Goal: Task Accomplishment & Management: Complete application form

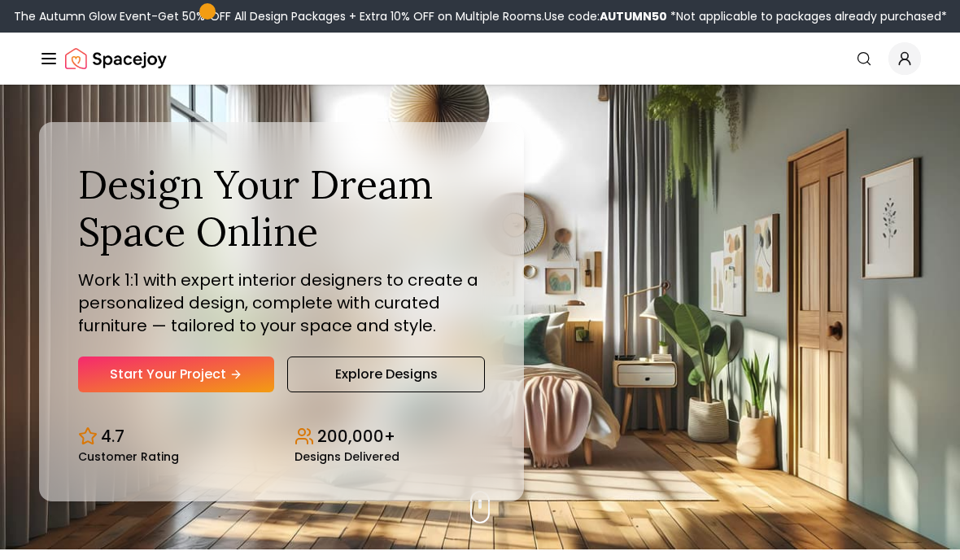
scroll to position [12, 0]
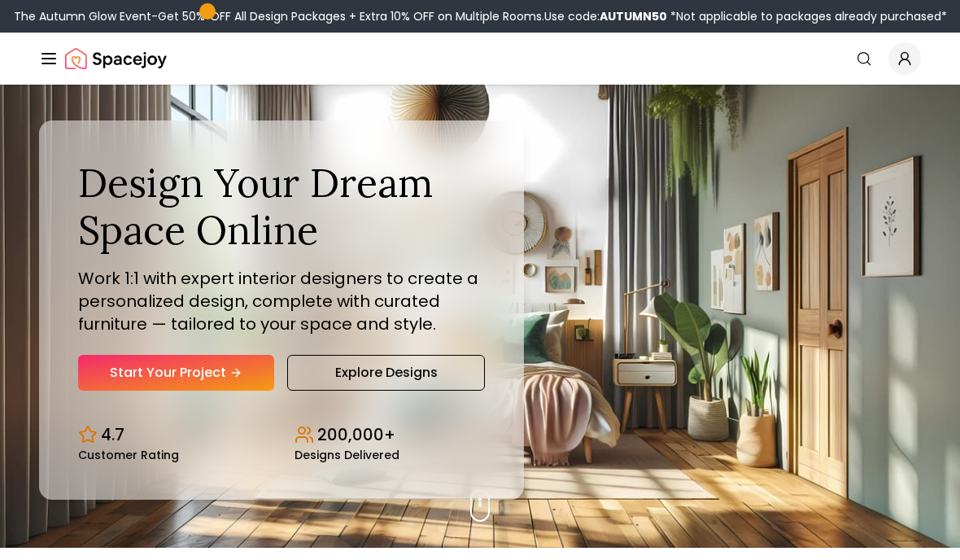
click at [101, 390] on link "Start Your Project" at bounding box center [176, 373] width 196 height 36
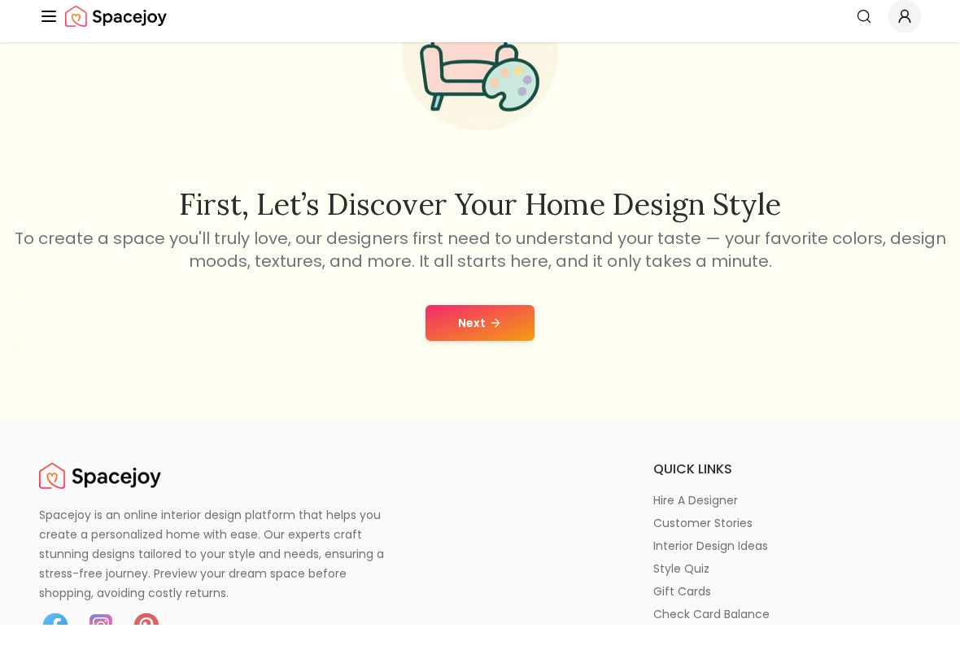
scroll to position [159, 0]
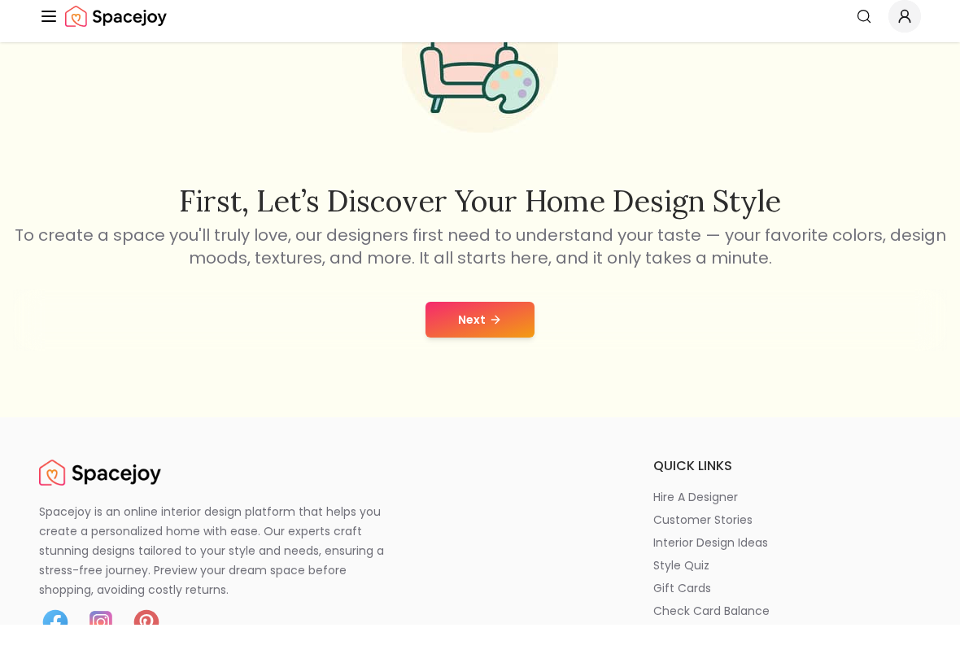
click at [495, 356] on icon at bounding box center [495, 362] width 13 height 13
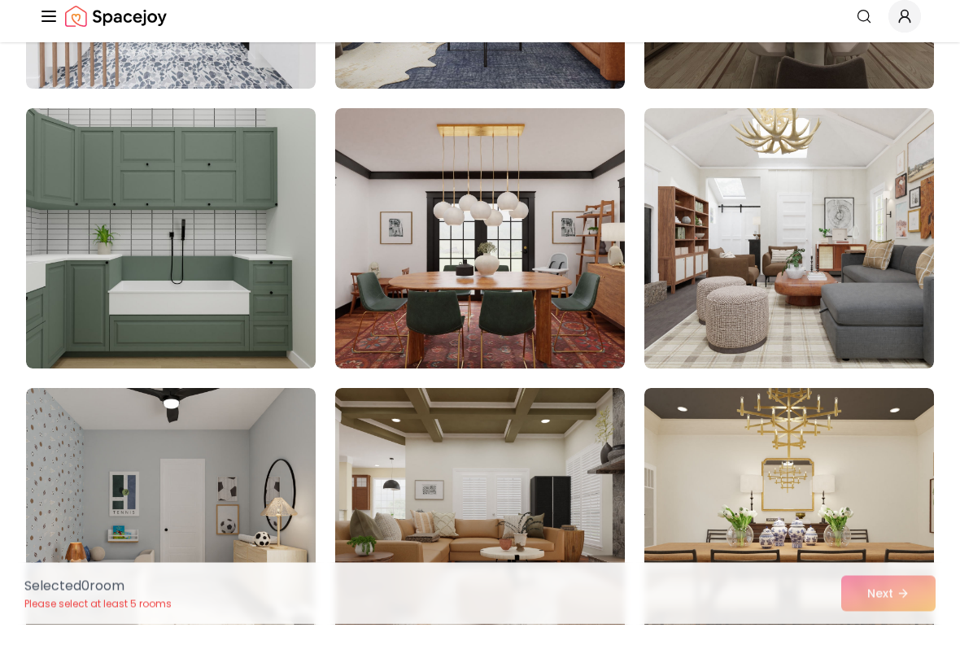
scroll to position [351, 0]
click at [836, 264] on img at bounding box center [789, 281] width 290 height 260
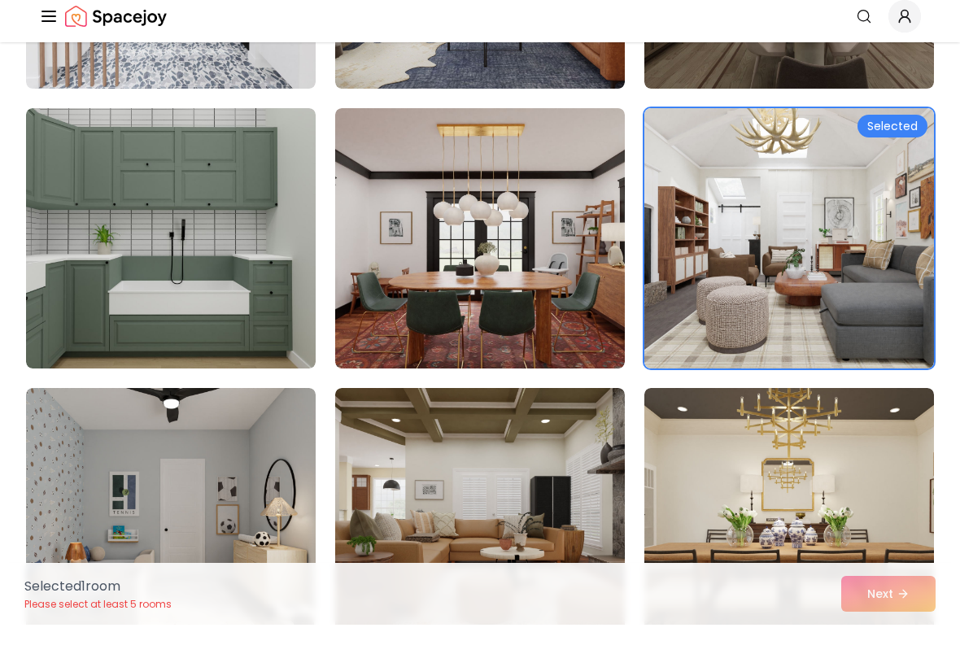
click at [849, 261] on img at bounding box center [789, 281] width 290 height 260
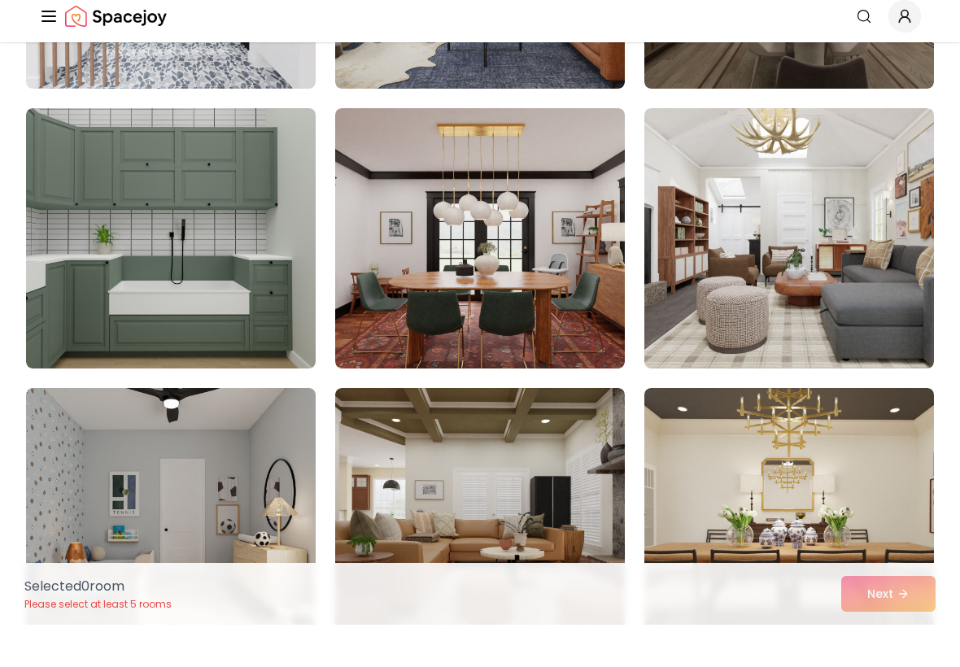
click at [845, 306] on img at bounding box center [789, 281] width 290 height 260
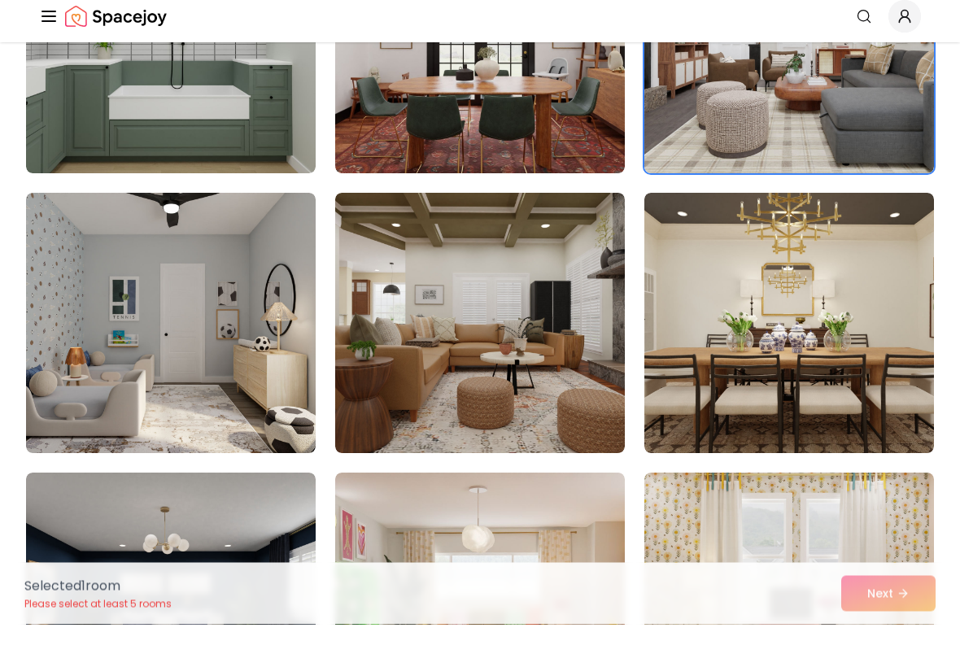
scroll to position [546, 0]
click at [82, 360] on img at bounding box center [171, 365] width 290 height 260
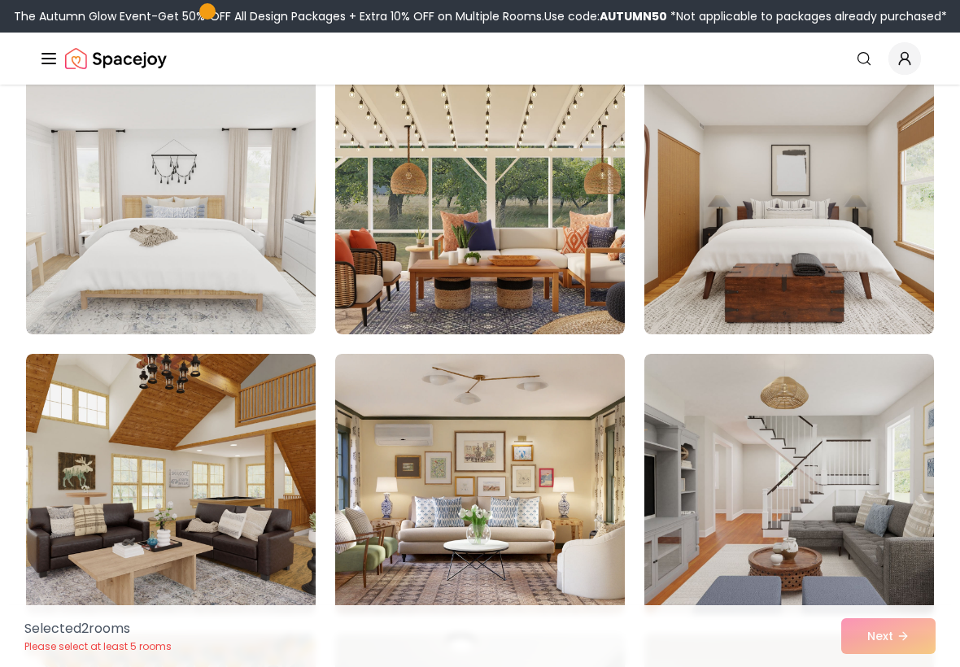
scroll to position [1845, 0]
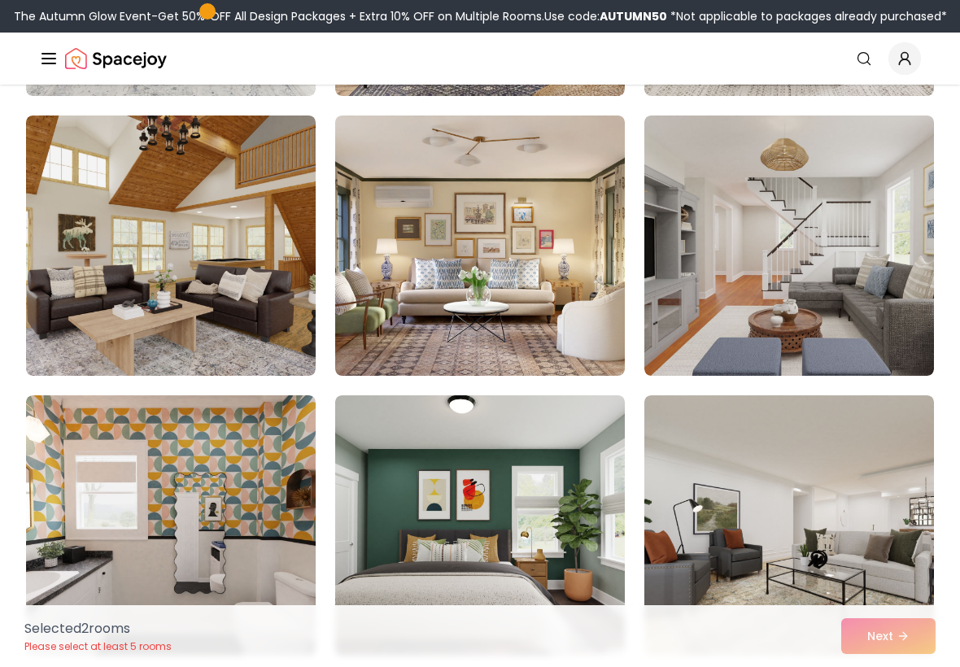
click at [870, 289] on img at bounding box center [789, 246] width 290 height 260
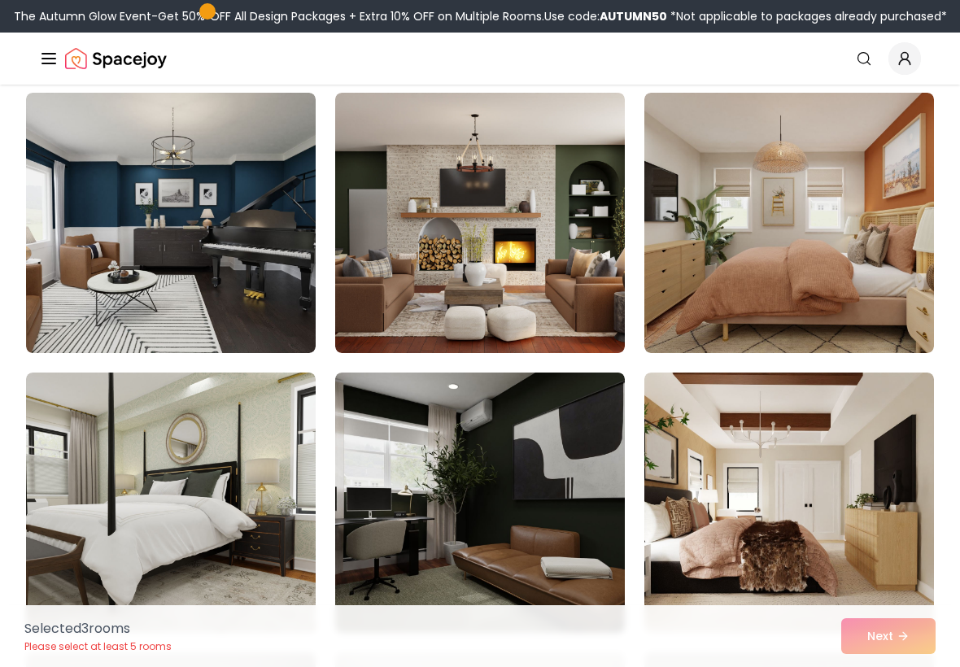
scroll to position [2651, 0]
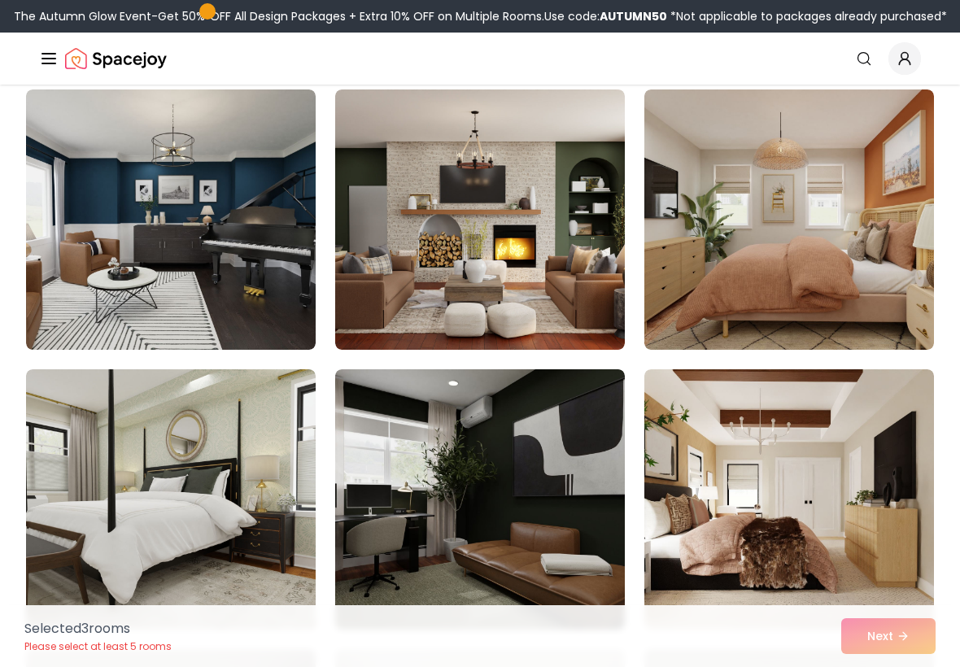
click at [572, 273] on img at bounding box center [480, 219] width 290 height 260
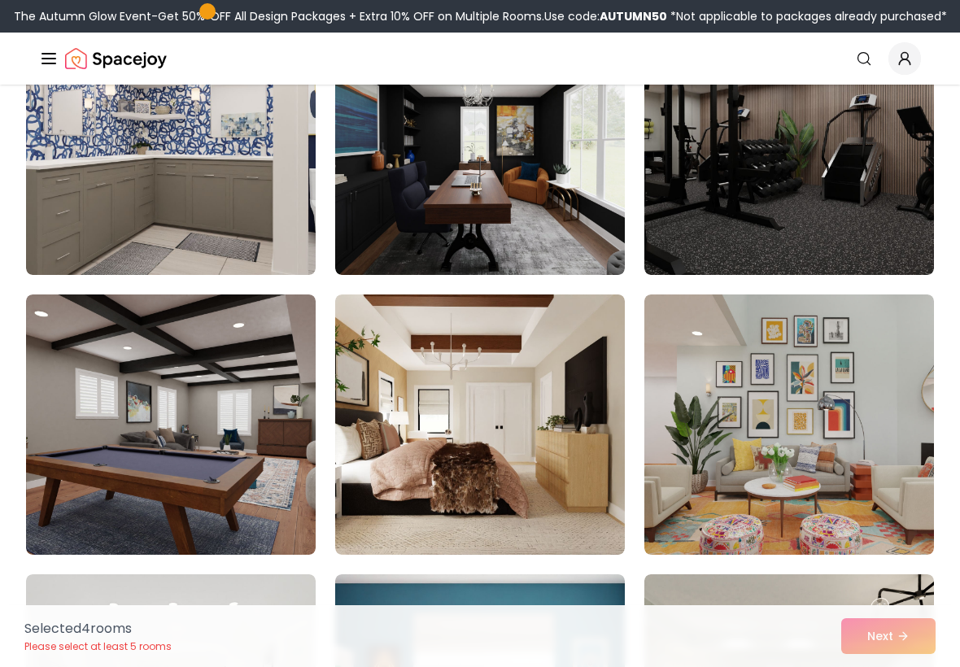
scroll to position [4135, 0]
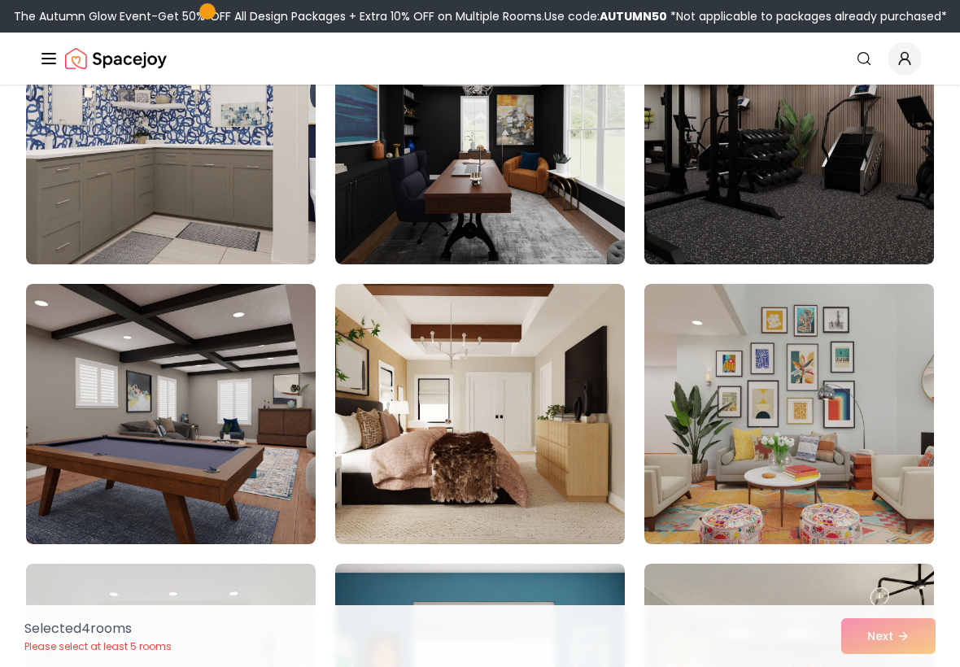
click at [867, 167] on img at bounding box center [789, 134] width 290 height 260
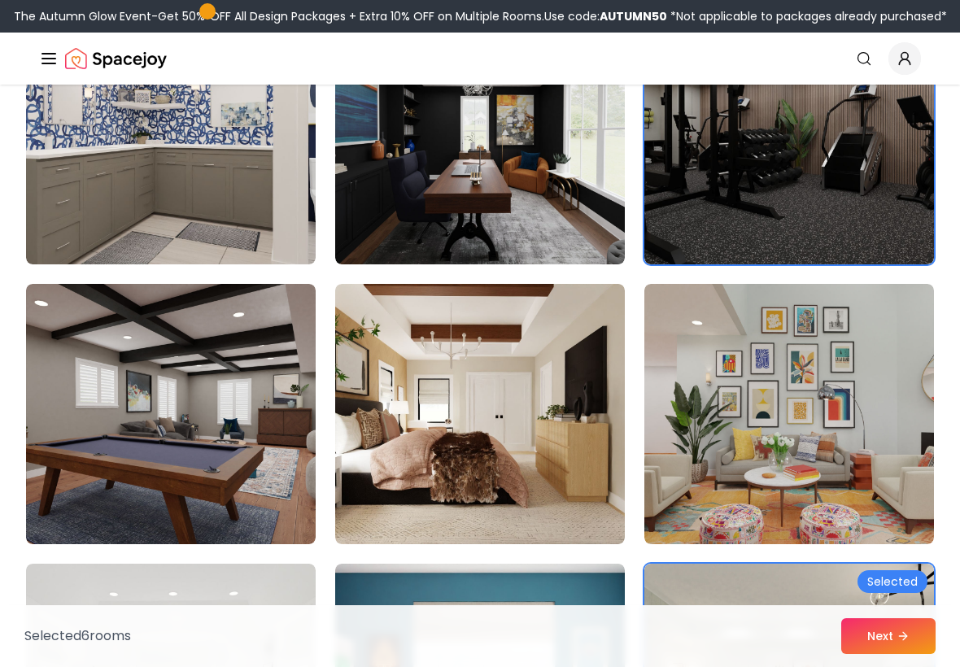
click at [901, 590] on div "Selected" at bounding box center [892, 581] width 70 height 23
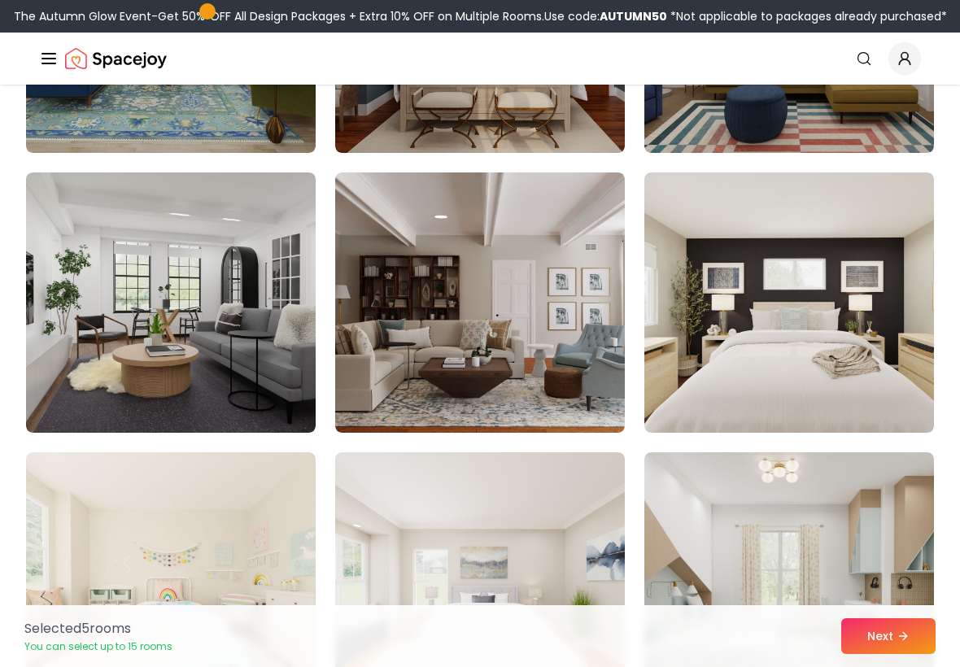
scroll to position [5087, 0]
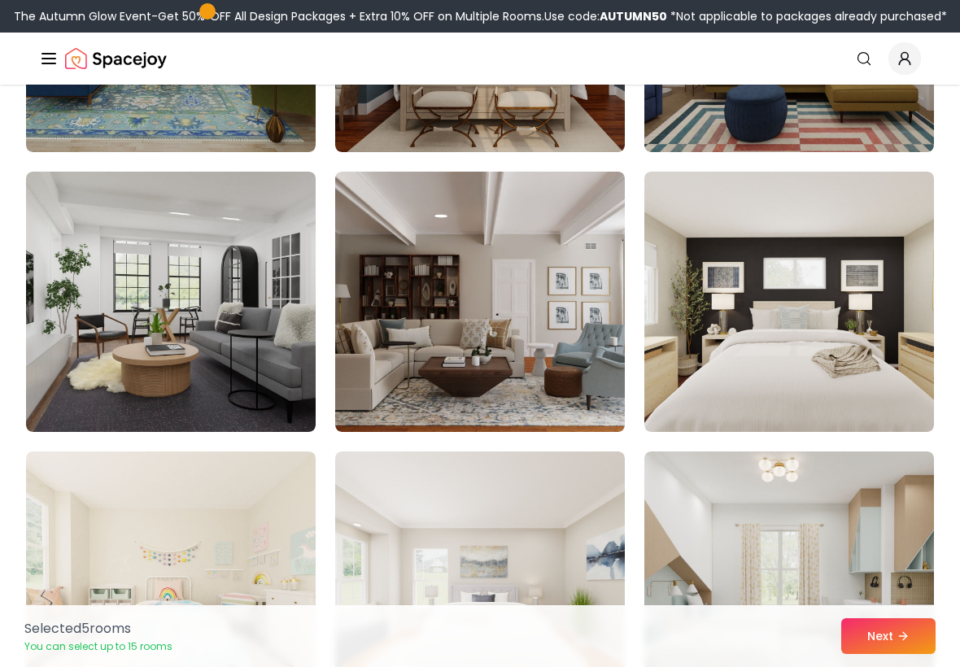
click at [67, 366] on img at bounding box center [171, 302] width 290 height 260
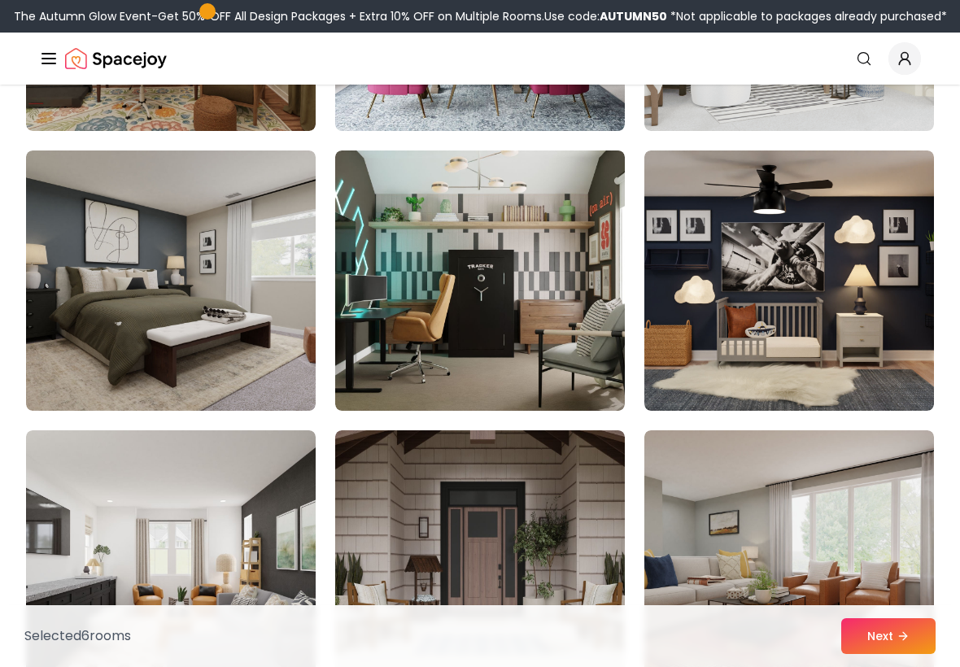
scroll to position [6508, 0]
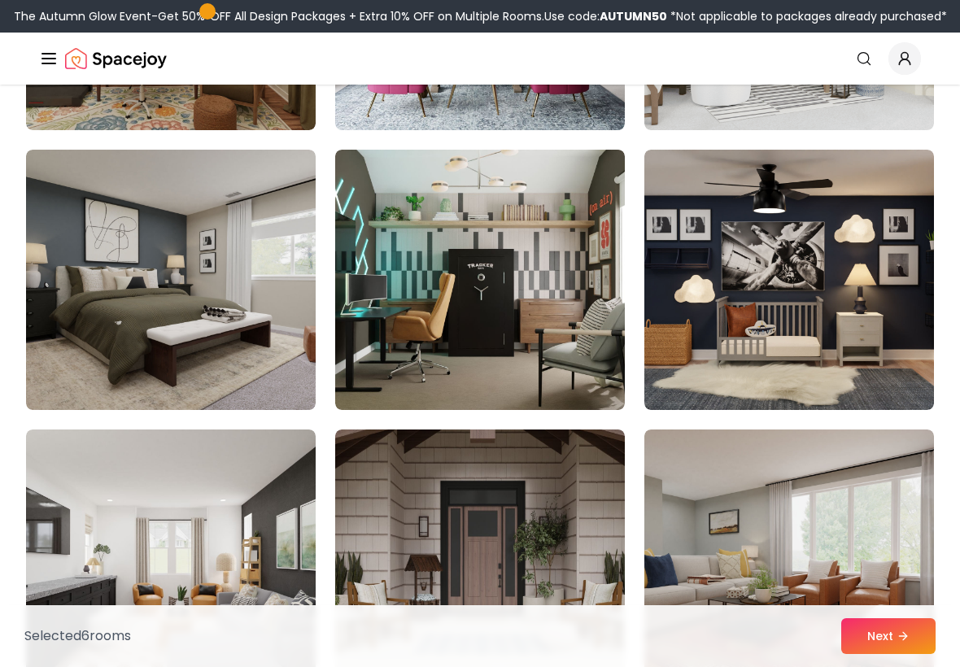
click at [866, 251] on img at bounding box center [789, 280] width 290 height 260
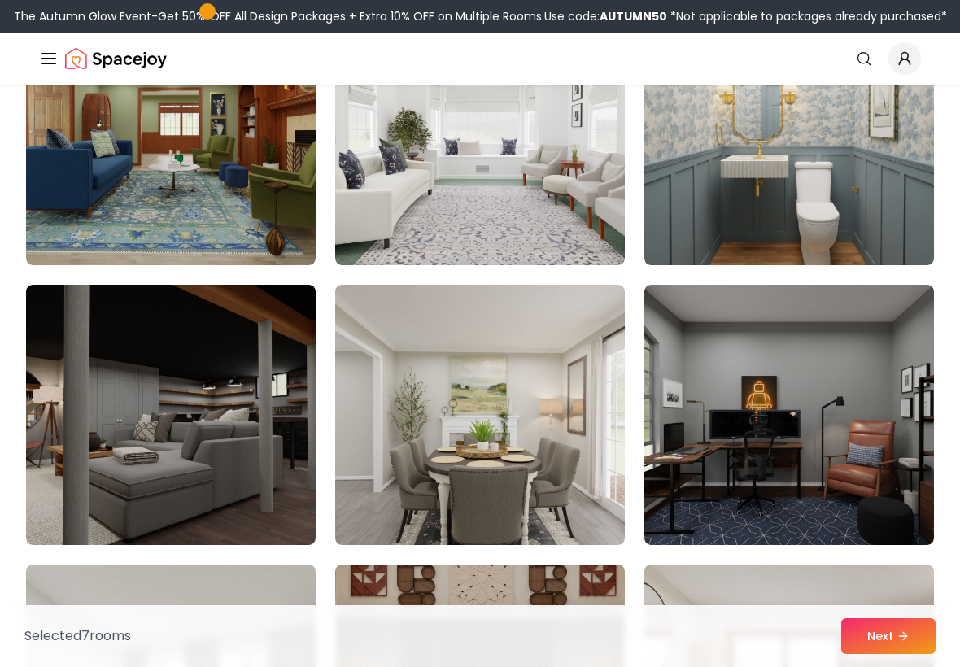
scroll to position [7498, 0]
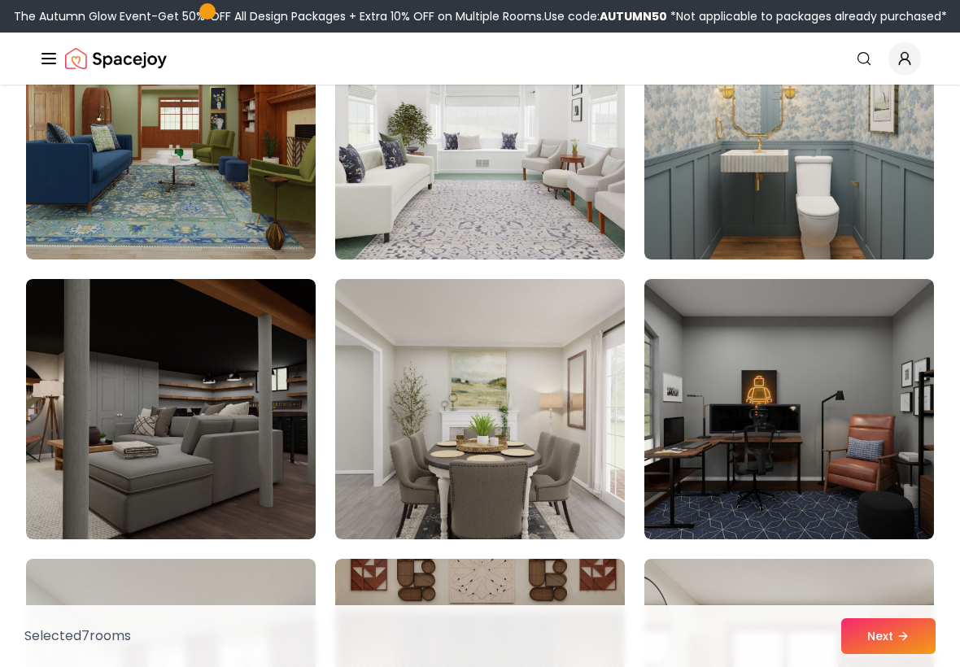
click at [902, 206] on img at bounding box center [789, 129] width 290 height 260
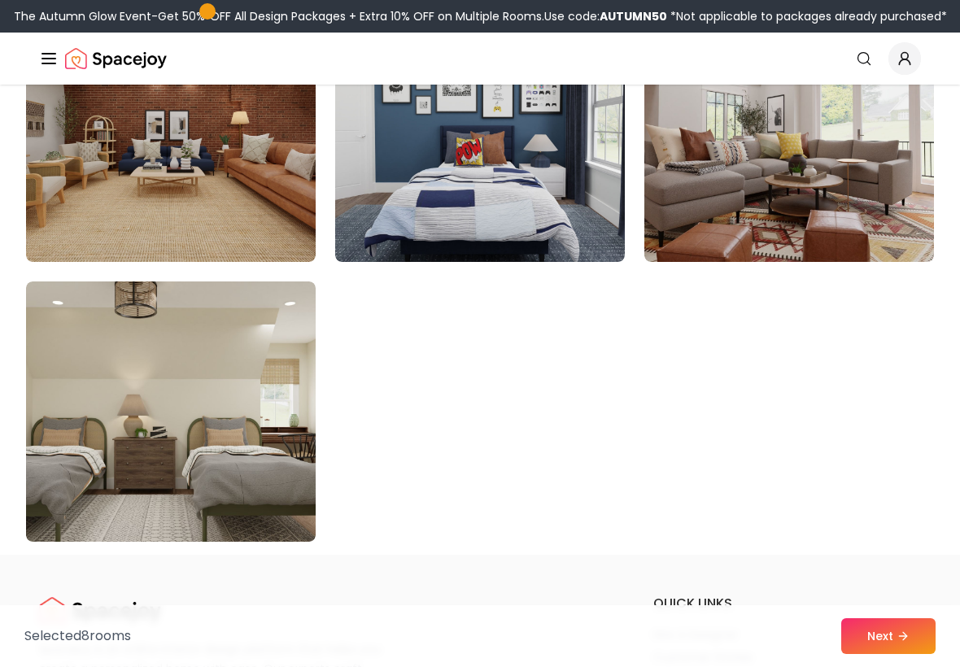
scroll to position [9187, 0]
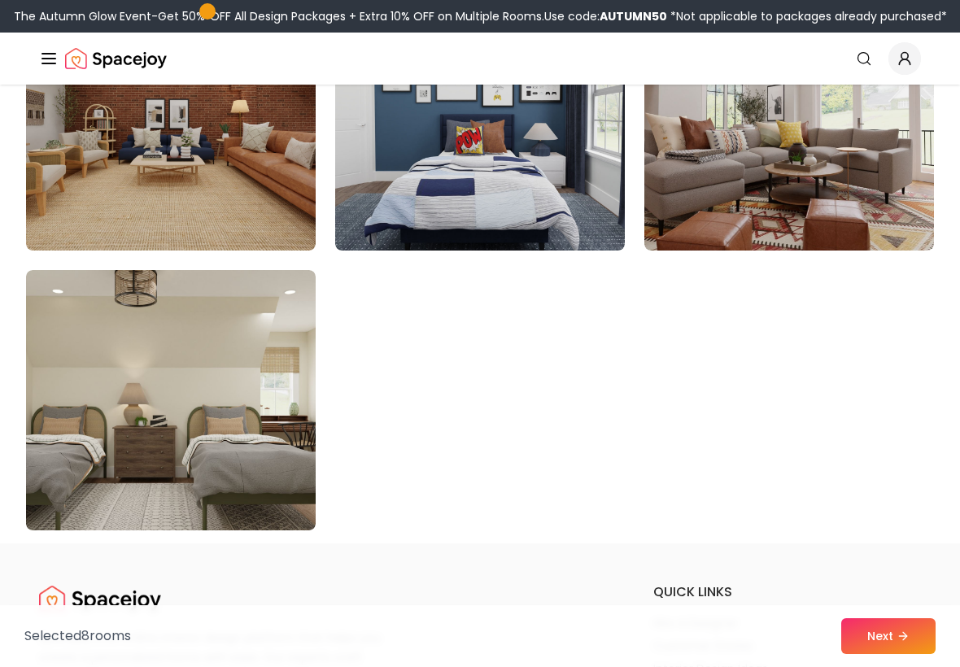
click at [888, 596] on h6 "quick links" at bounding box center [787, 593] width 268 height 20
click at [888, 590] on h6 "quick links" at bounding box center [787, 593] width 268 height 20
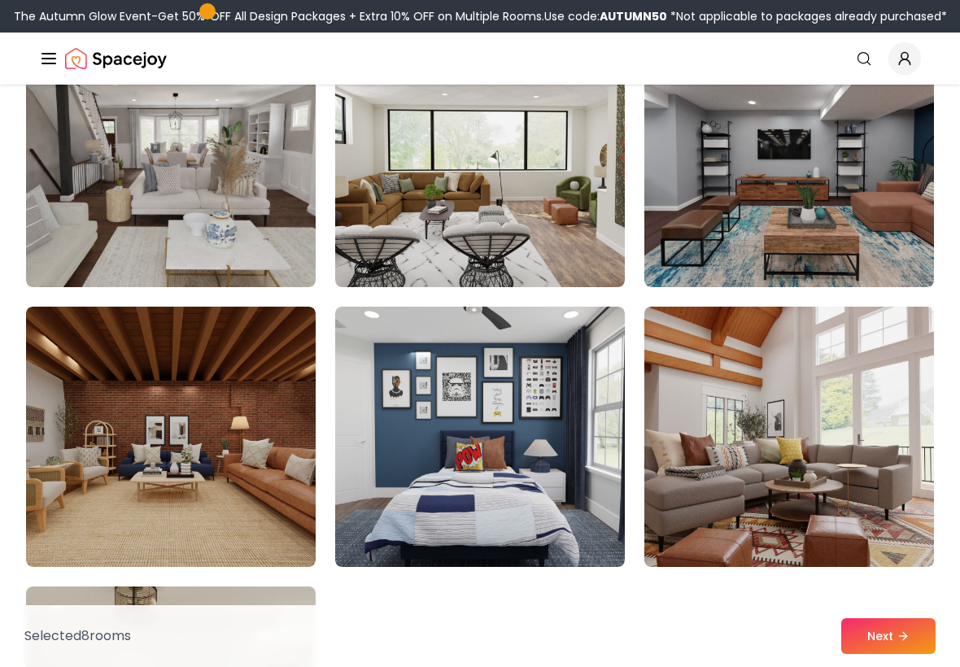
scroll to position [8740, 0]
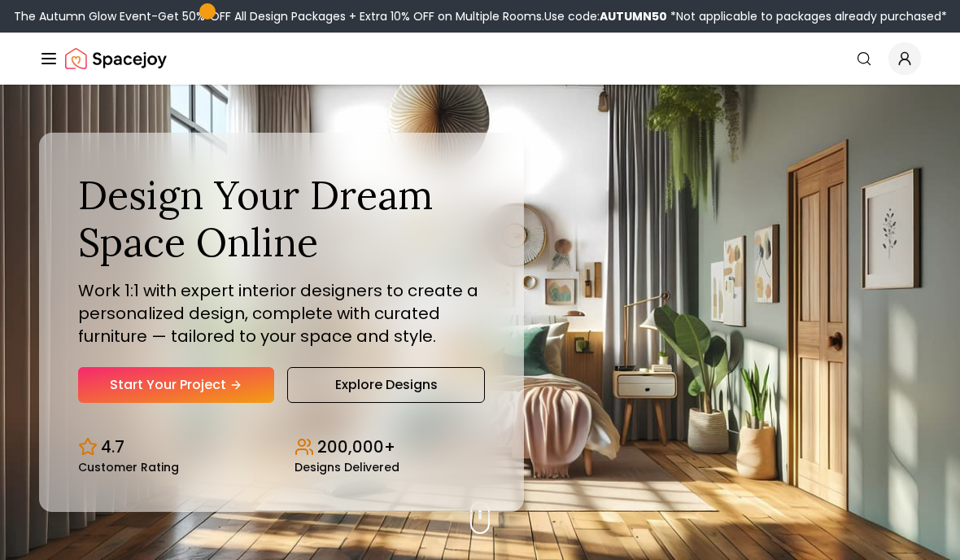
click at [112, 403] on link "Start Your Project" at bounding box center [176, 385] width 196 height 36
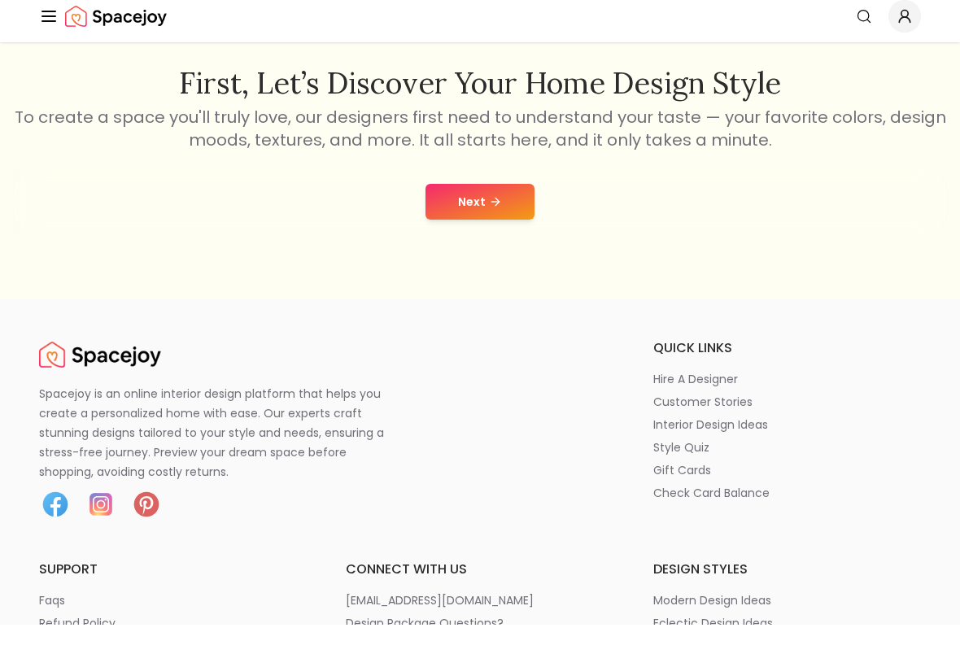
scroll to position [276, 0]
click at [447, 227] on button "Next" at bounding box center [479, 245] width 109 height 36
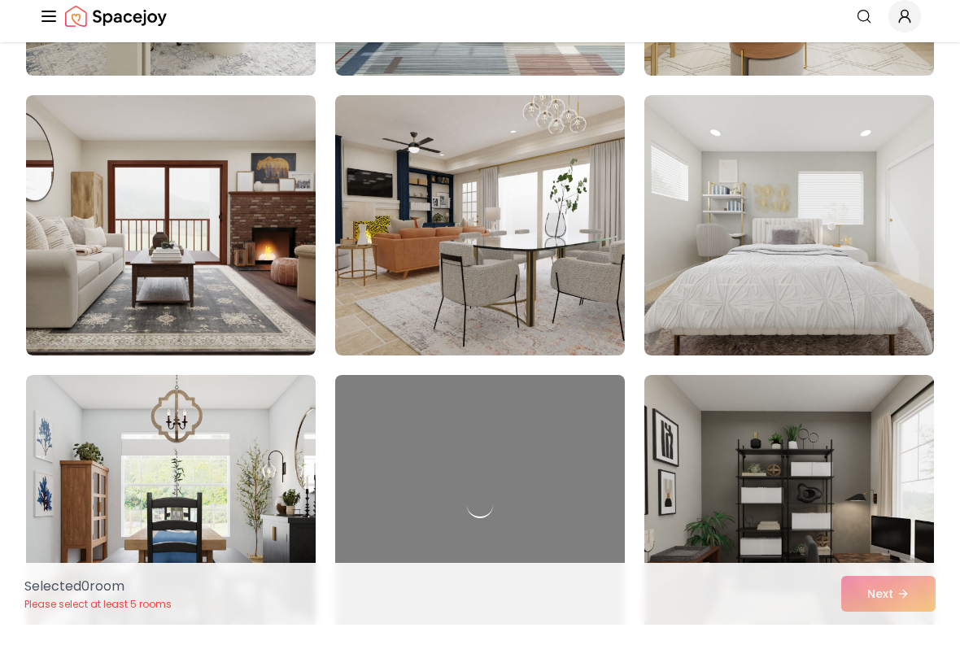
click at [865, 187] on img at bounding box center [789, 267] width 290 height 260
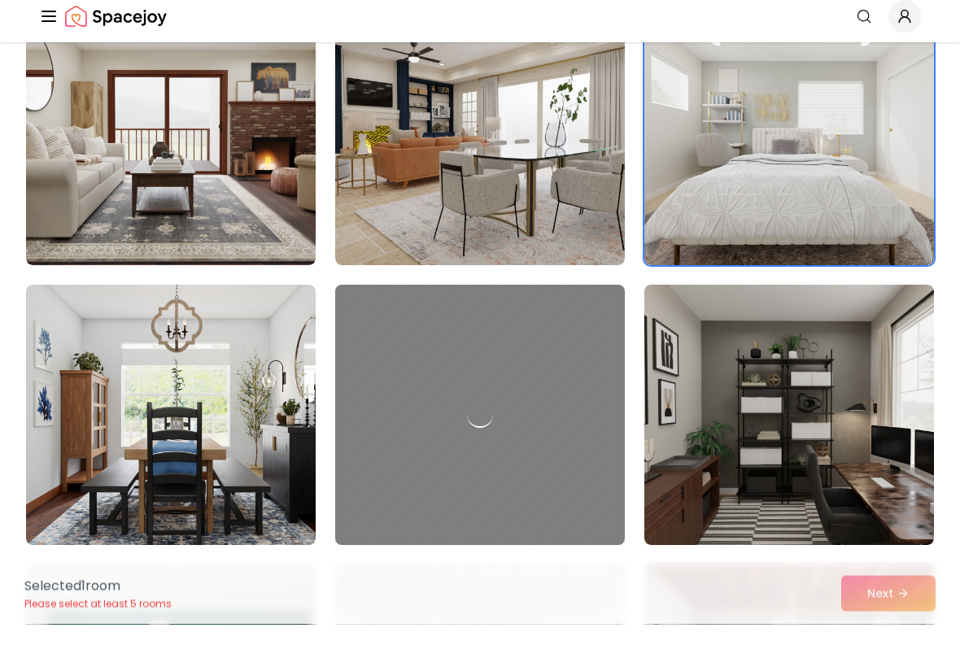
scroll to position [734, 0]
click at [164, 141] on img at bounding box center [171, 177] width 290 height 260
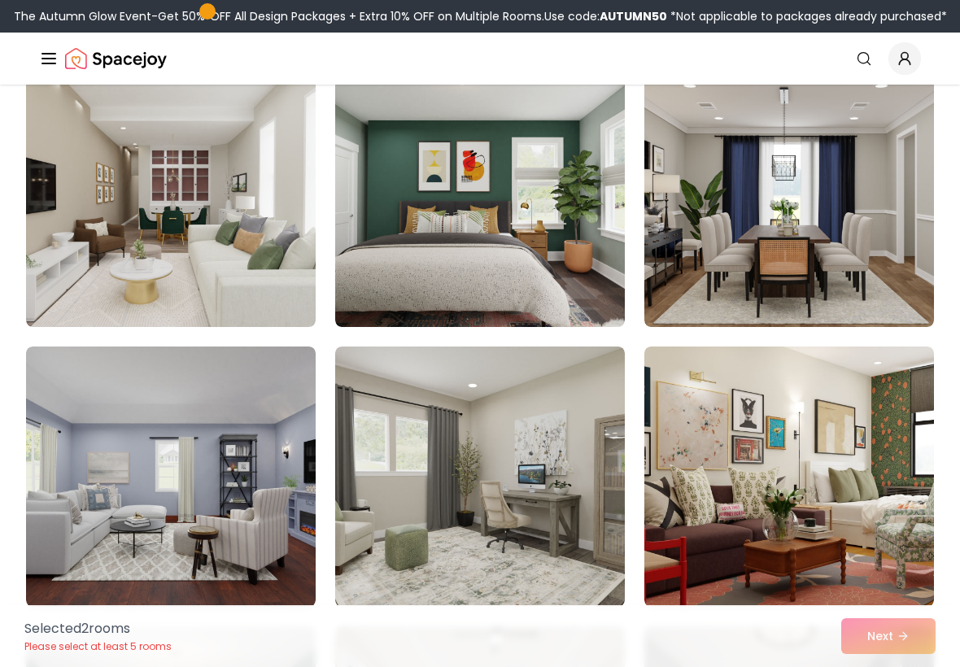
scroll to position [1577, 0]
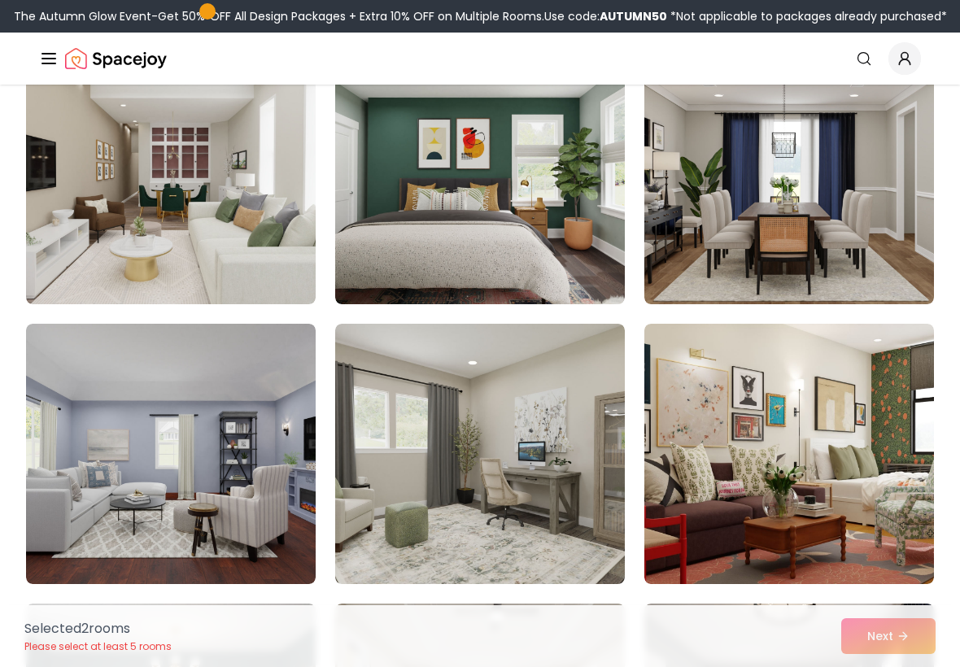
click at [869, 203] on img at bounding box center [789, 174] width 290 height 260
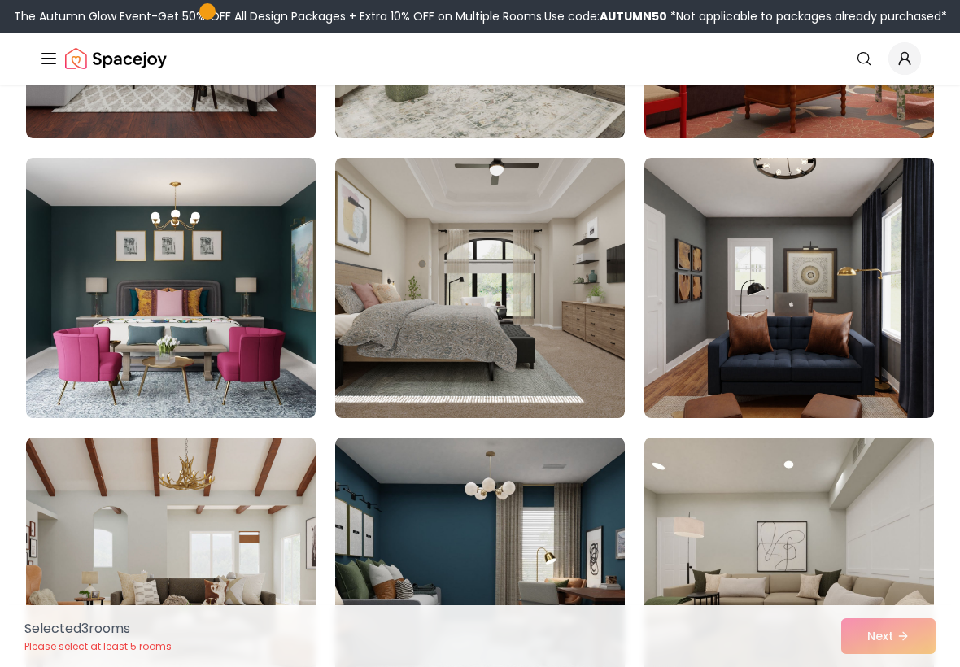
scroll to position [2026, 0]
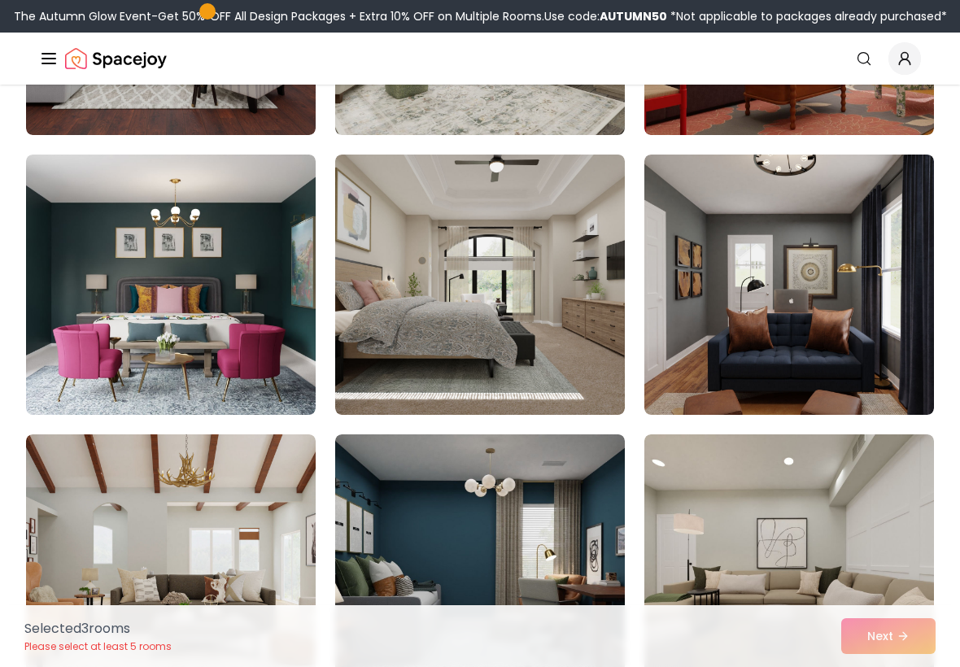
click at [563, 312] on img at bounding box center [480, 285] width 290 height 260
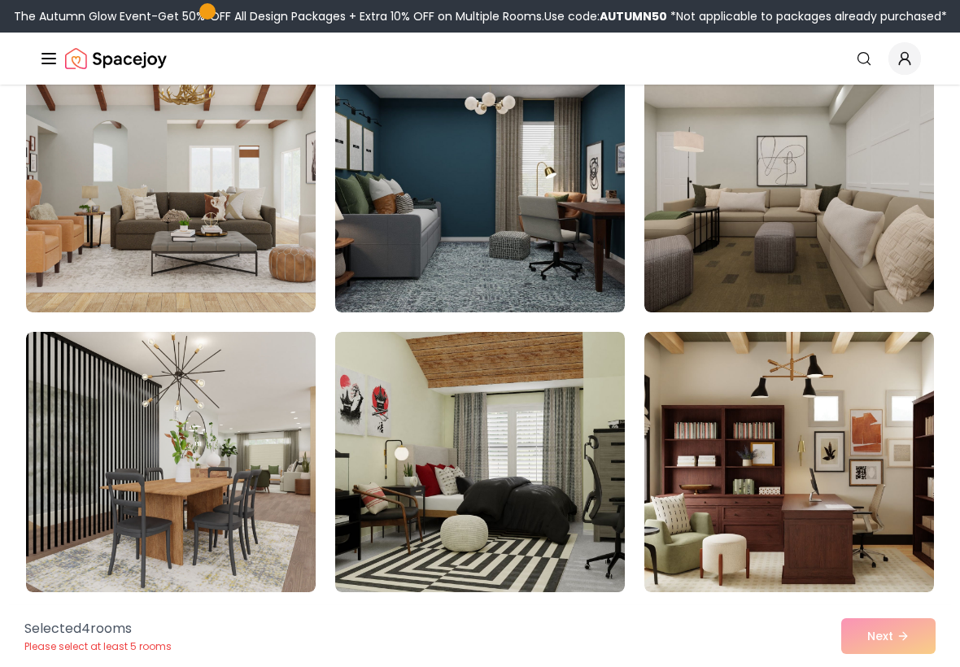
scroll to position [2417, 0]
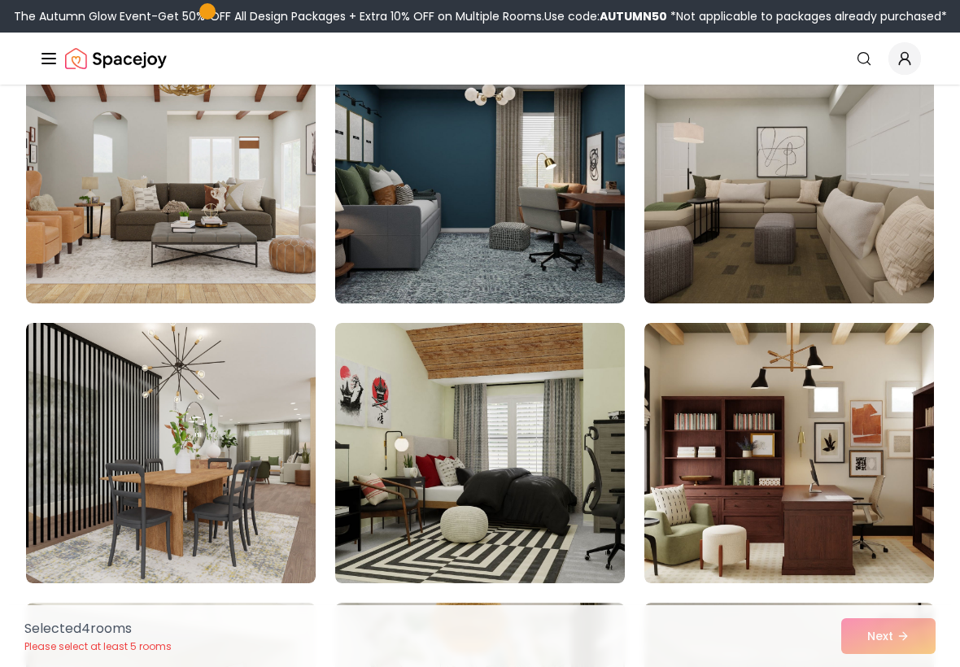
click at [850, 226] on img at bounding box center [789, 173] width 290 height 260
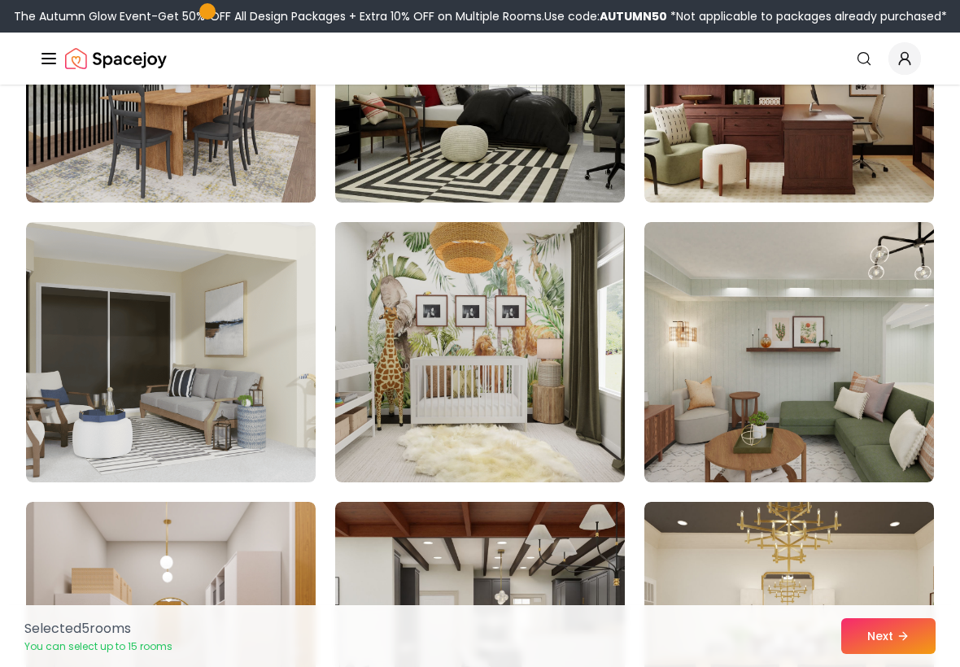
scroll to position [2825, 0]
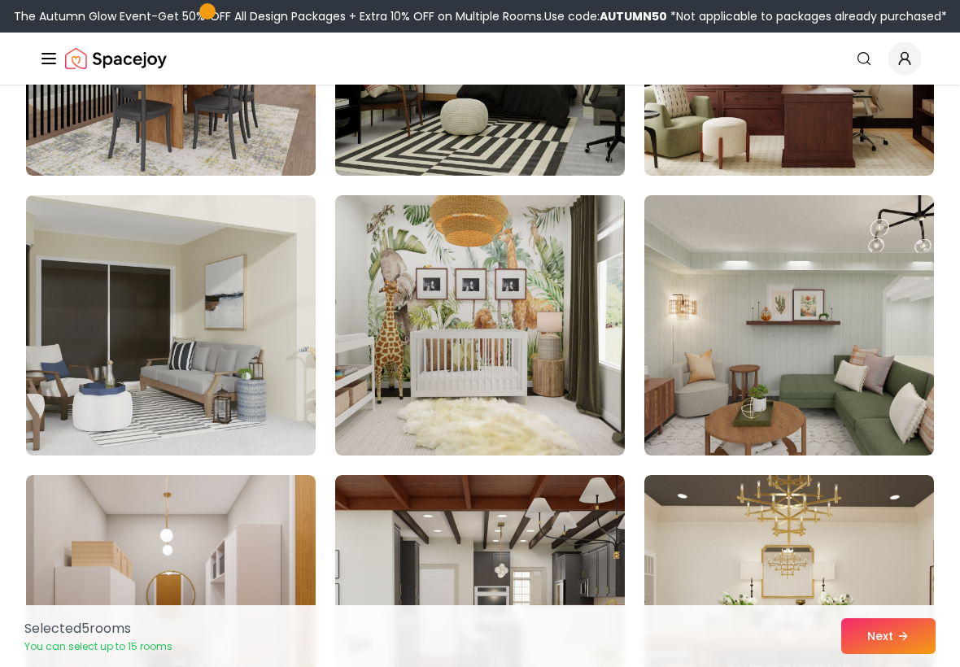
click at [596, 427] on img at bounding box center [480, 325] width 290 height 260
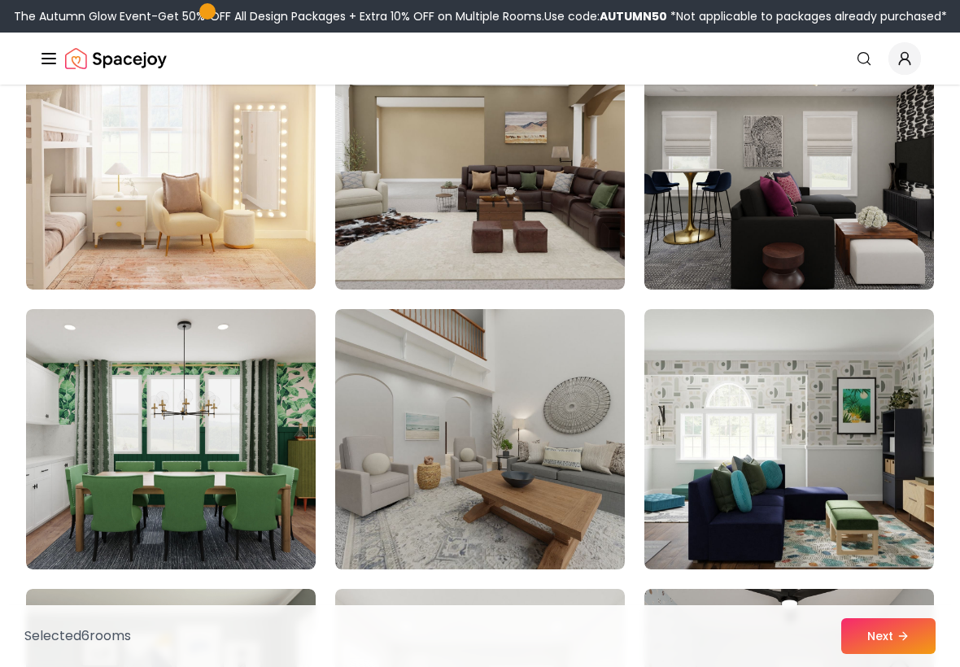
scroll to position [3831, 0]
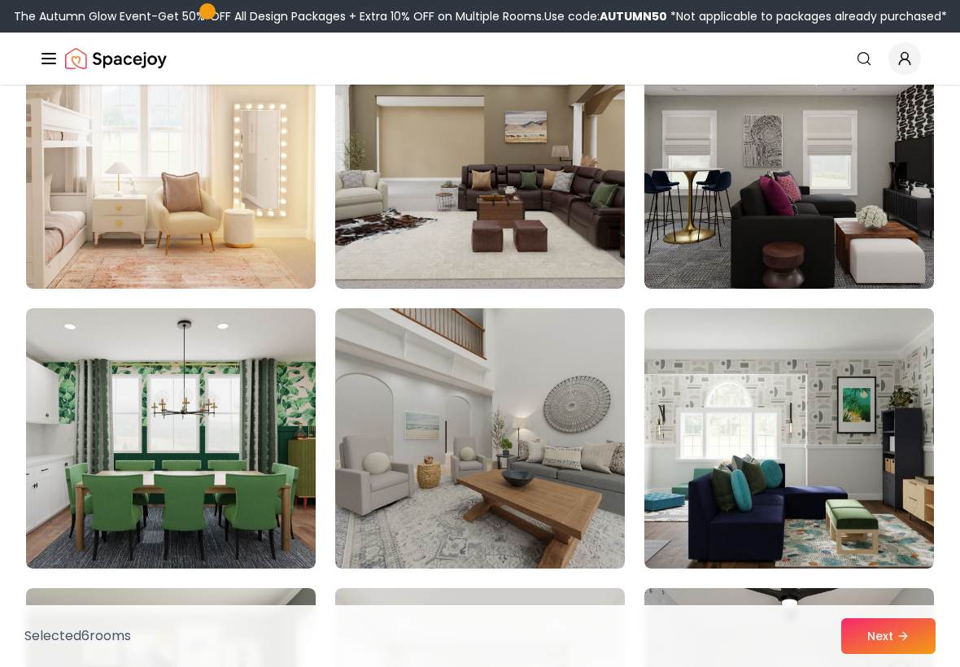
click at [58, 236] on img at bounding box center [171, 158] width 290 height 260
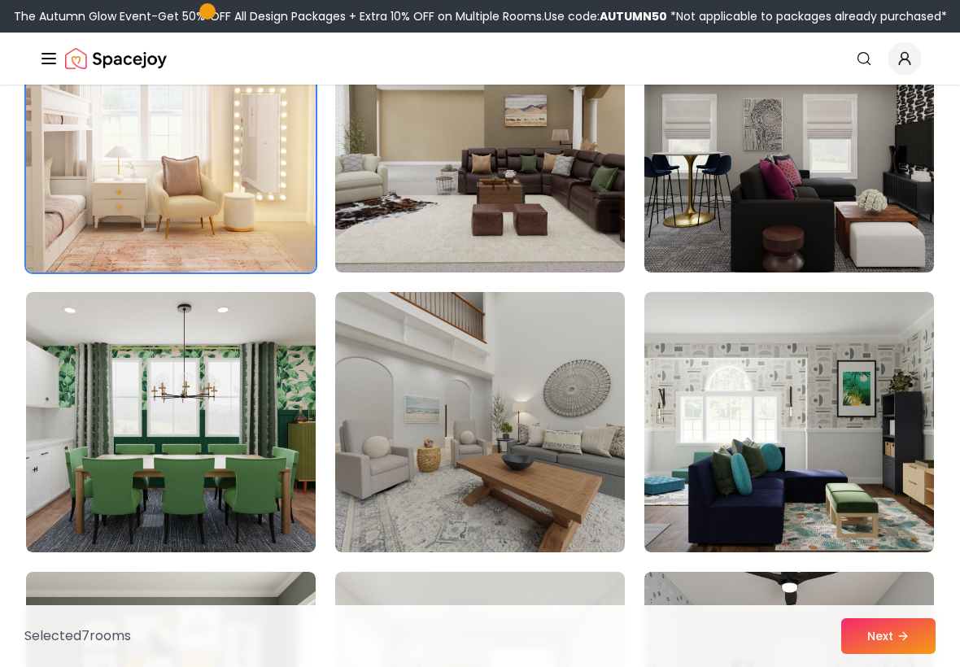
scroll to position [3851, 0]
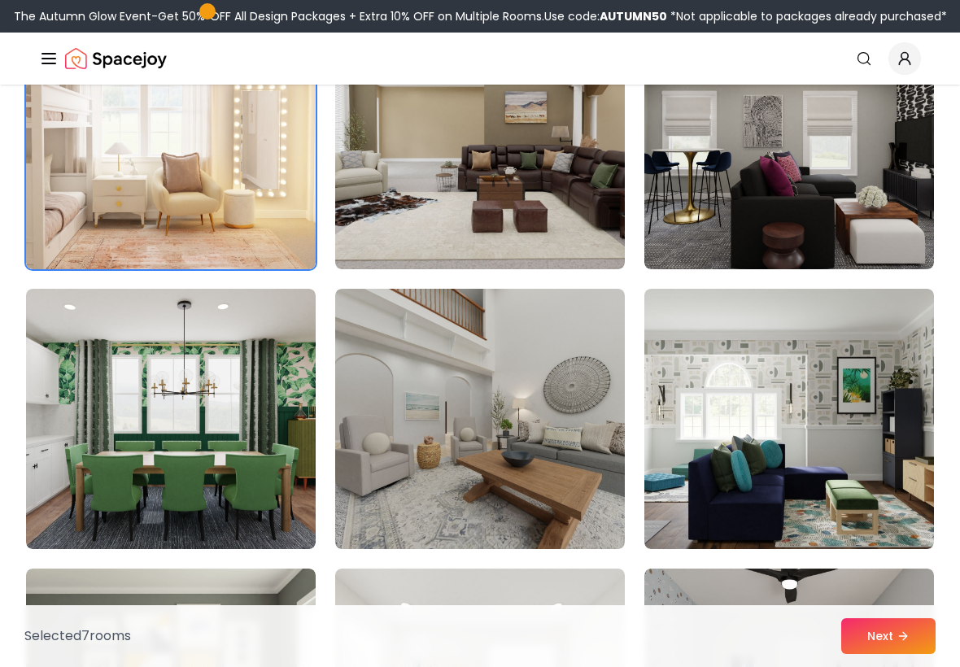
click at [553, 207] on img at bounding box center [480, 139] width 290 height 260
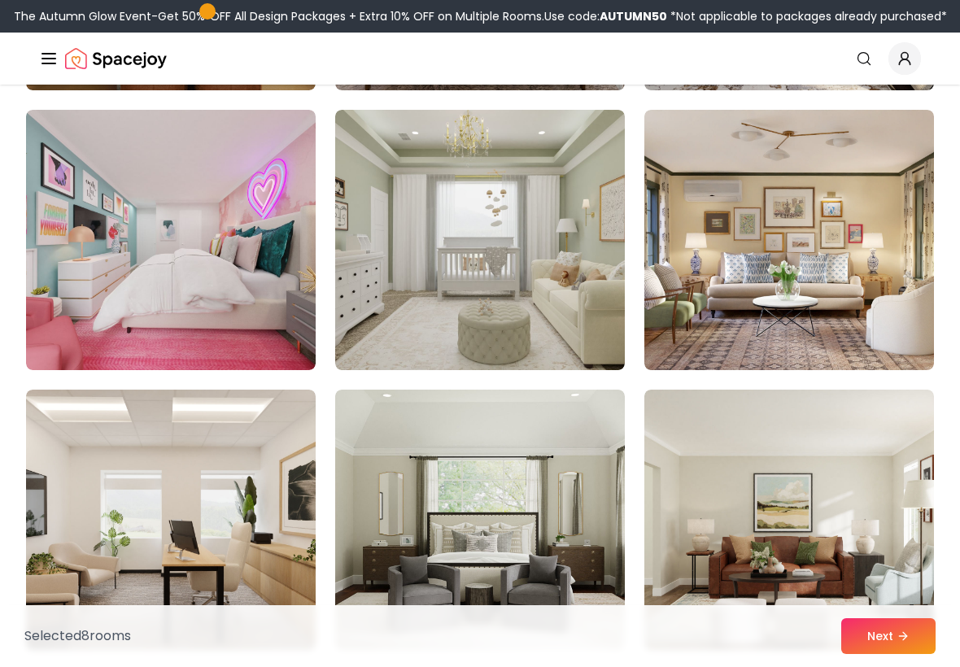
scroll to position [4591, 0]
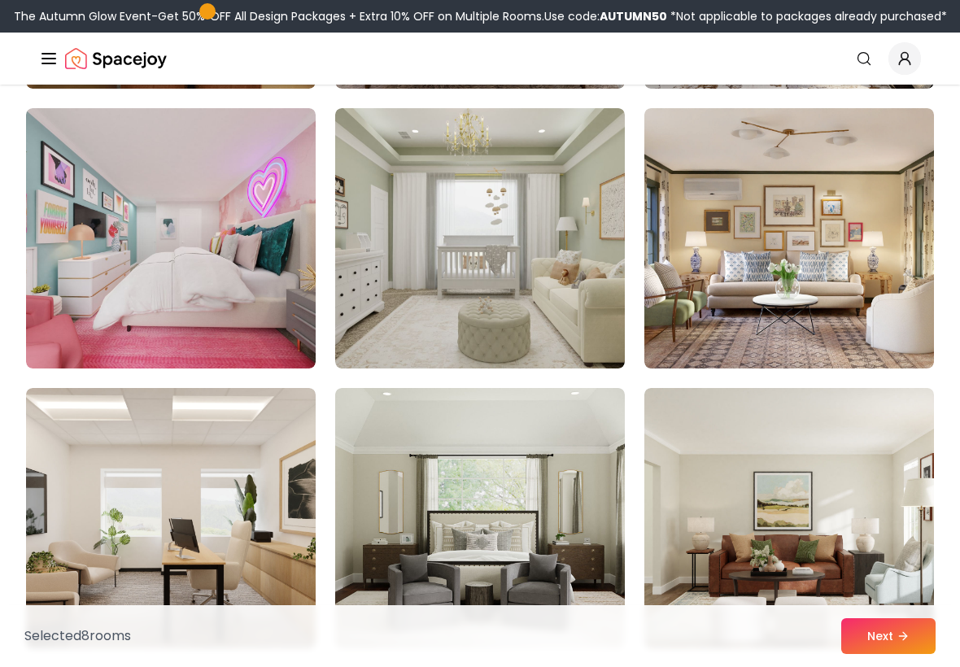
click at [595, 319] on img at bounding box center [480, 238] width 290 height 260
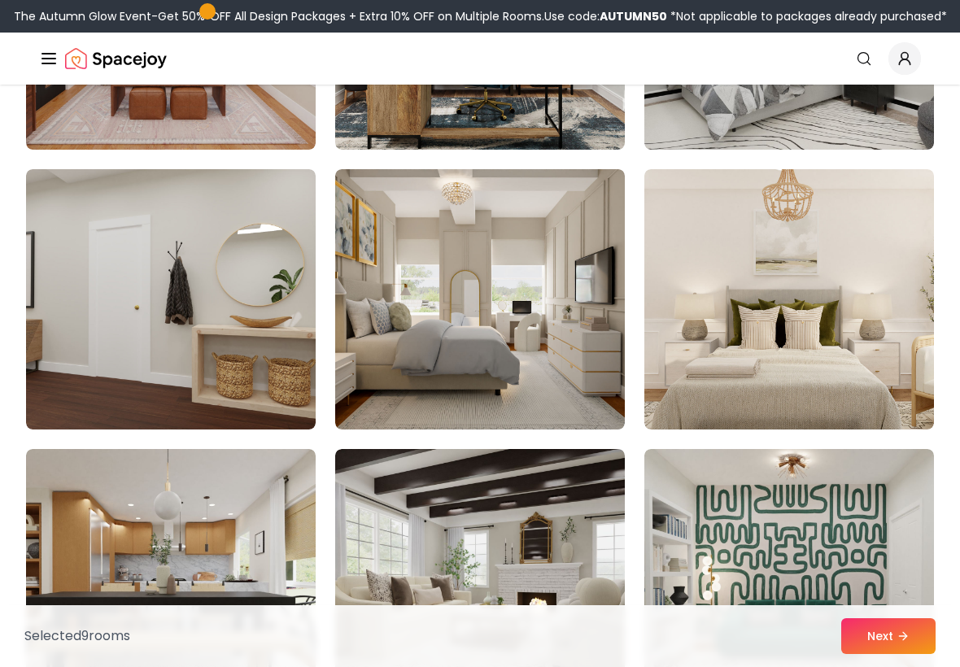
scroll to position [5375, 0]
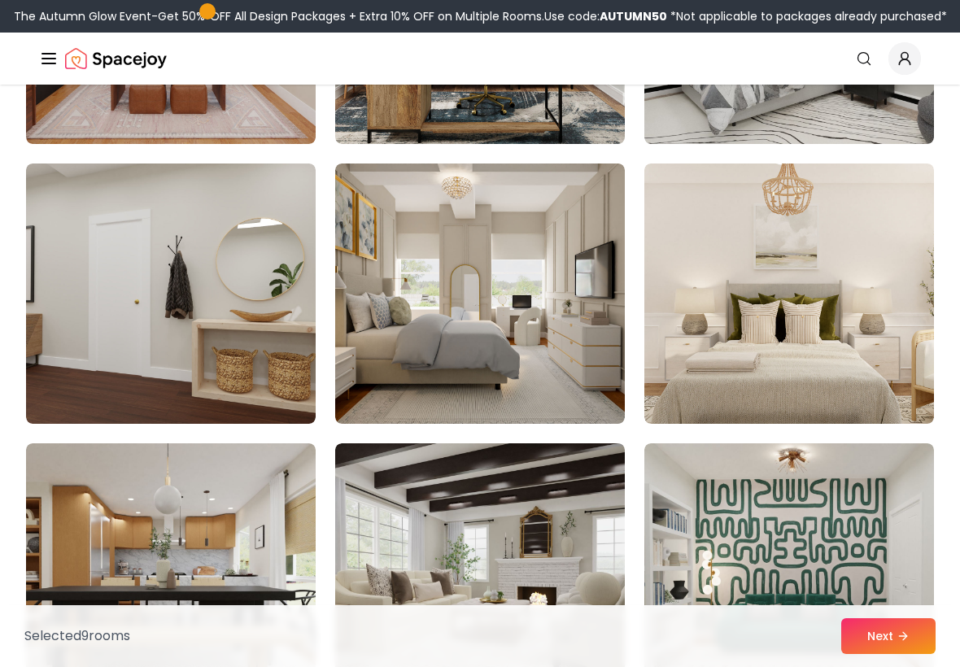
click at [556, 384] on img at bounding box center [480, 294] width 290 height 260
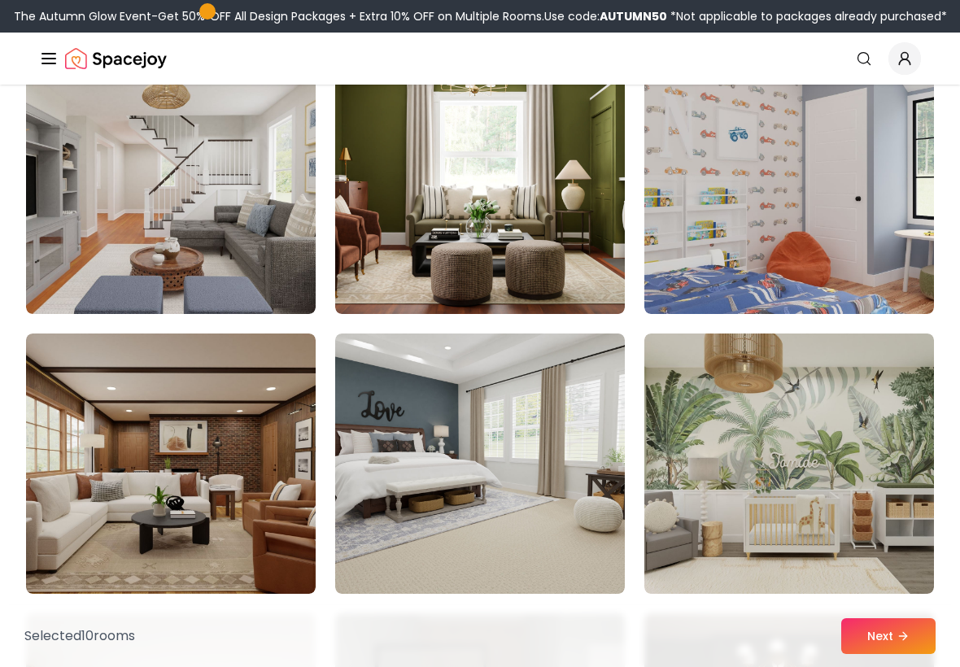
scroll to position [6294, 0]
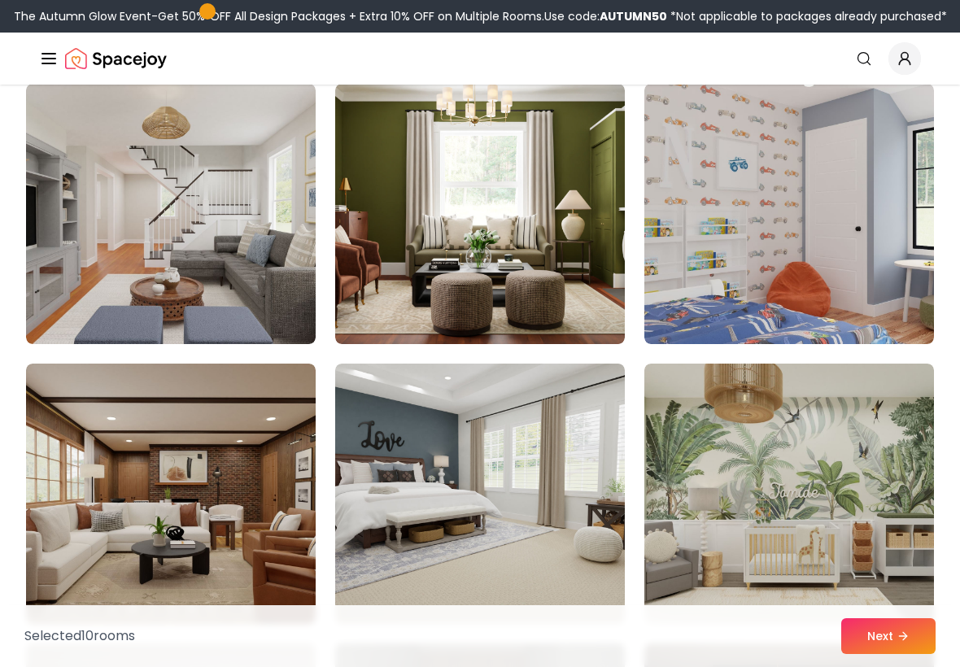
click at [64, 300] on img at bounding box center [171, 214] width 290 height 260
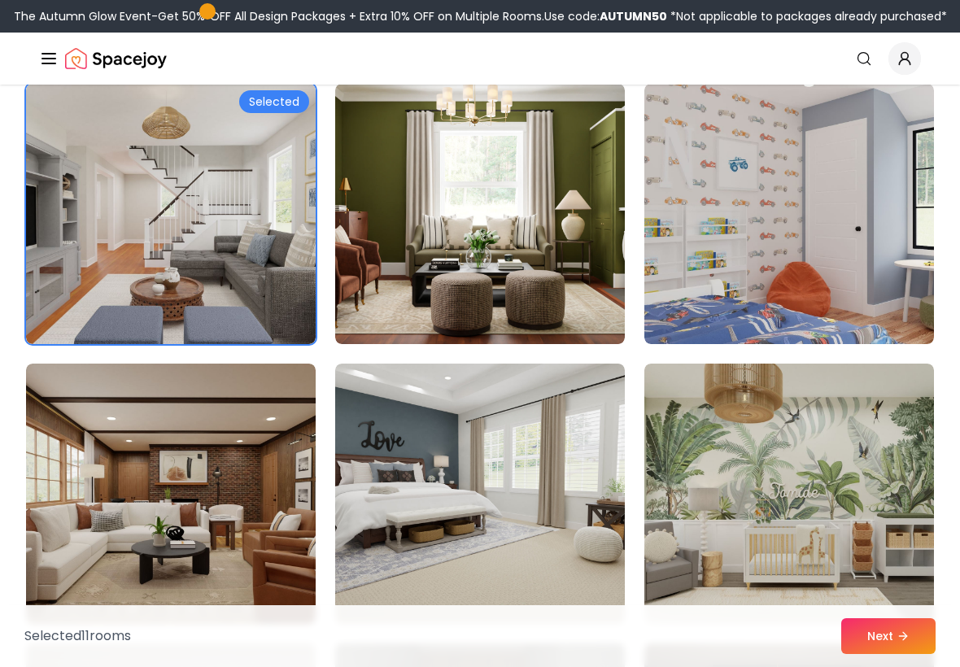
click at [781, 242] on img at bounding box center [789, 214] width 290 height 260
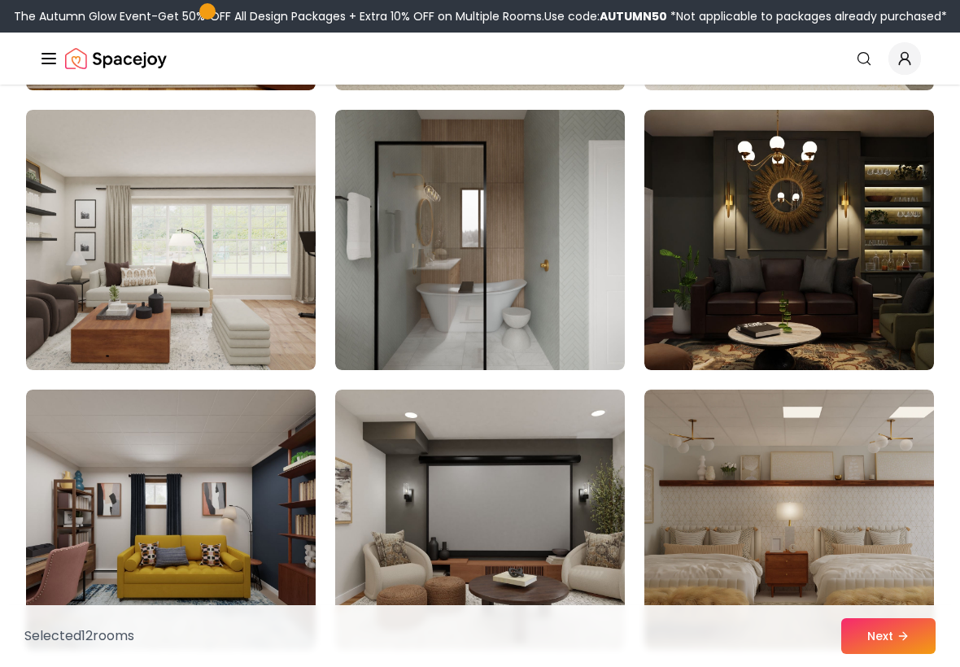
scroll to position [6830, 0]
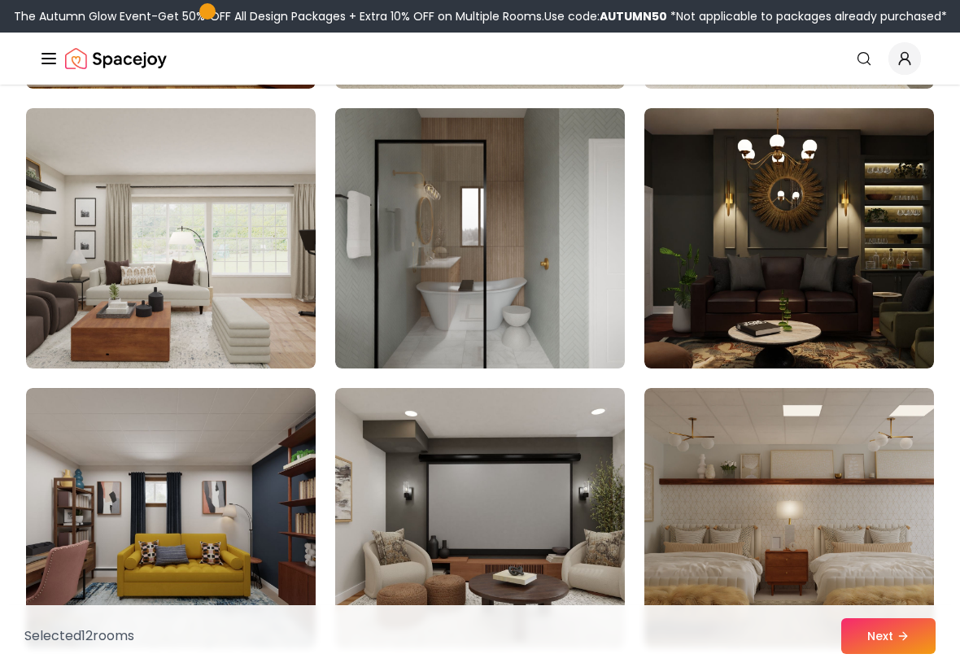
click at [563, 319] on img at bounding box center [480, 238] width 290 height 260
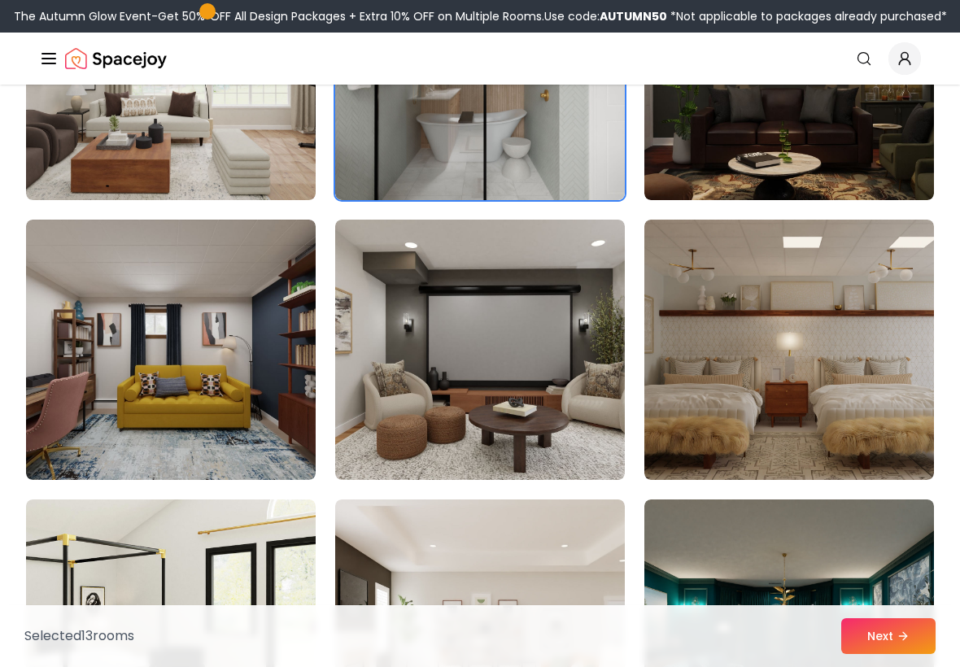
scroll to position [6999, 0]
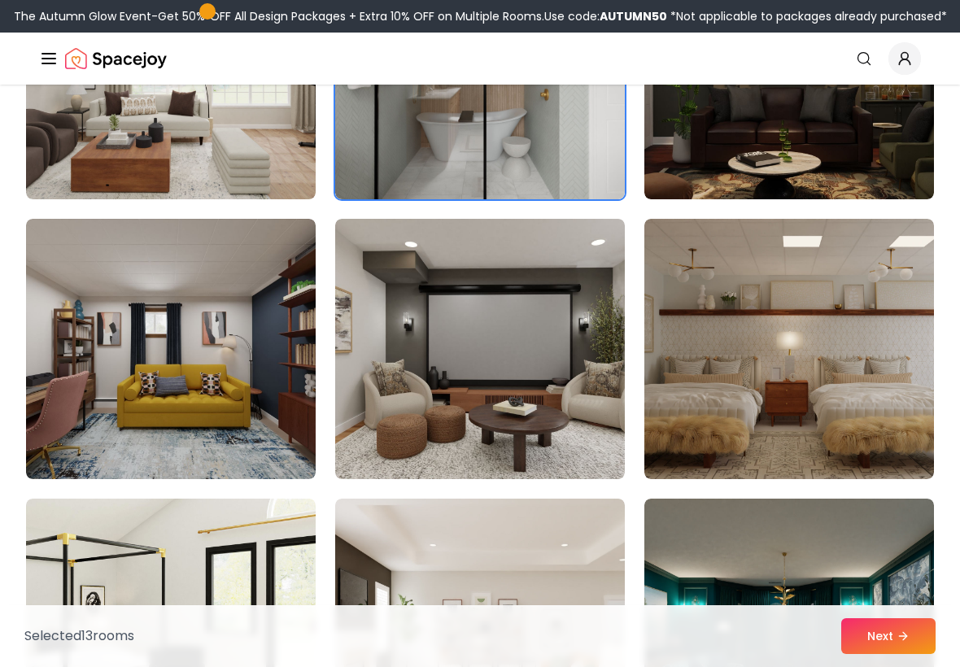
click at [569, 431] on img at bounding box center [480, 349] width 290 height 260
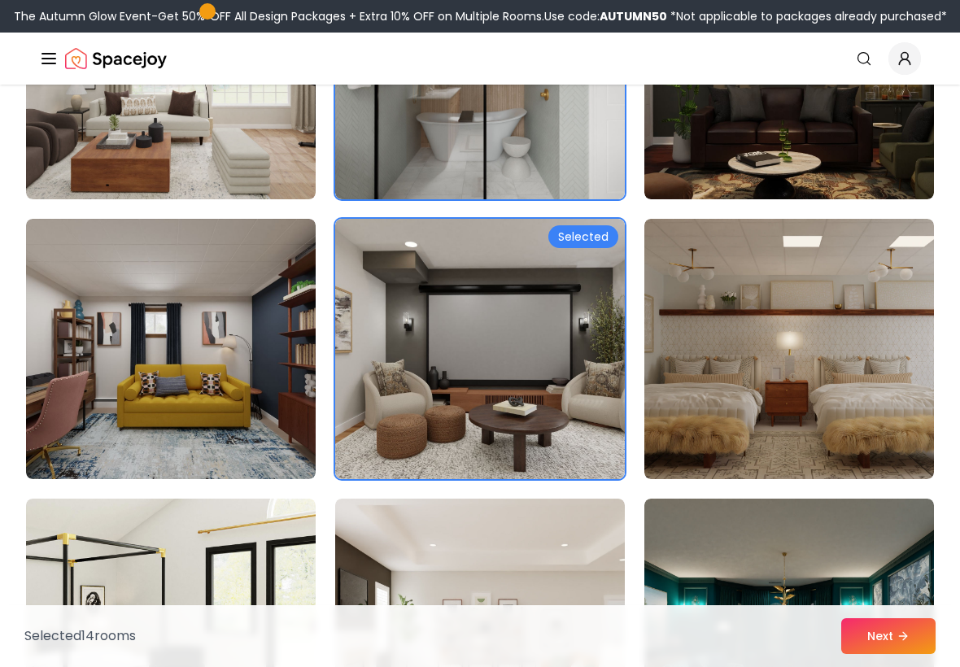
click at [900, 598] on img at bounding box center [789, 629] width 290 height 260
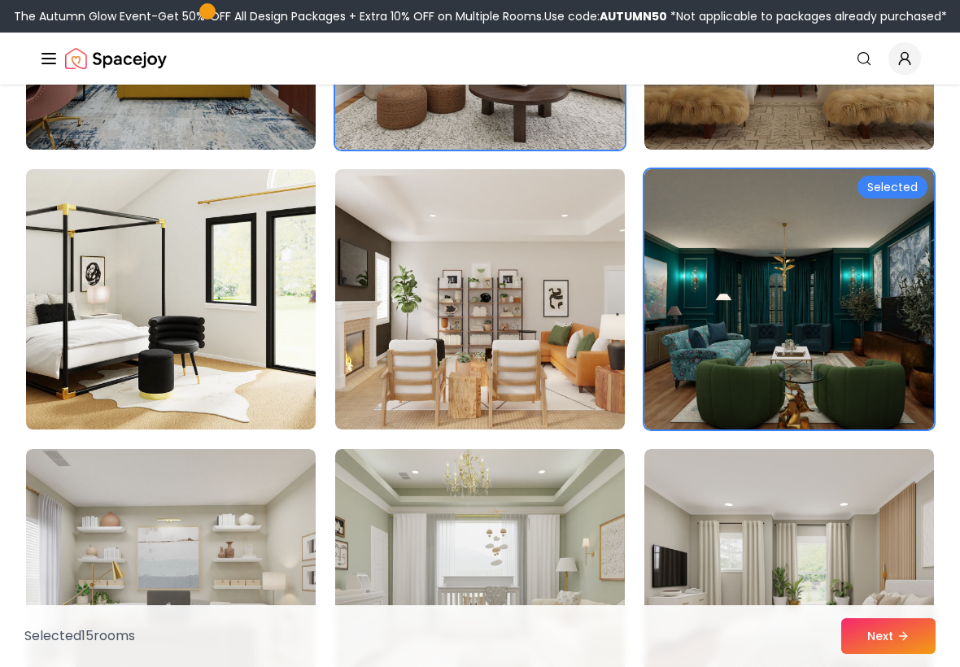
scroll to position [7337, 0]
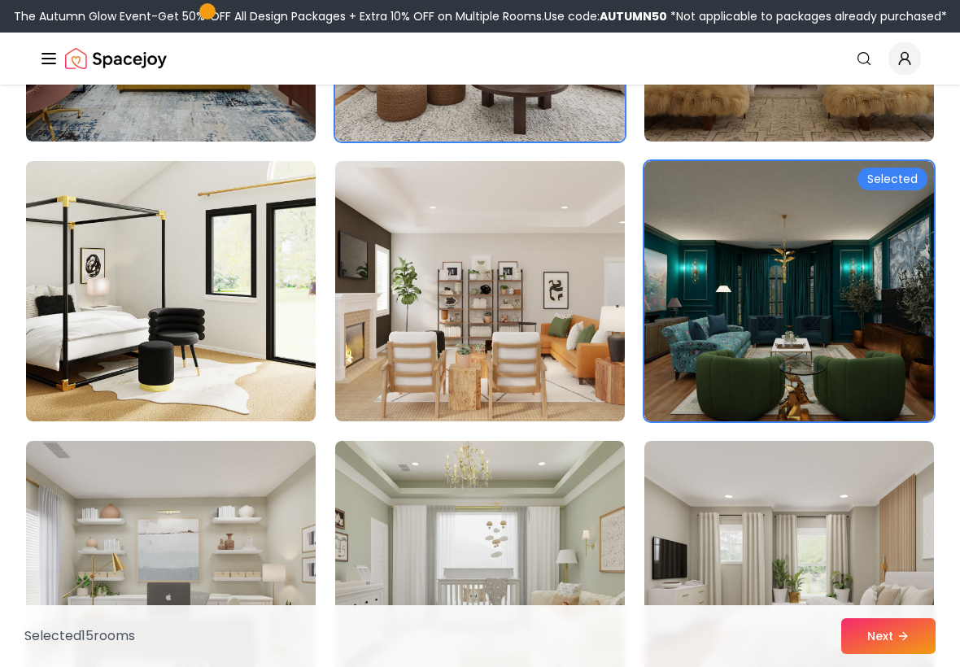
click at [818, 288] on img at bounding box center [789, 291] width 290 height 260
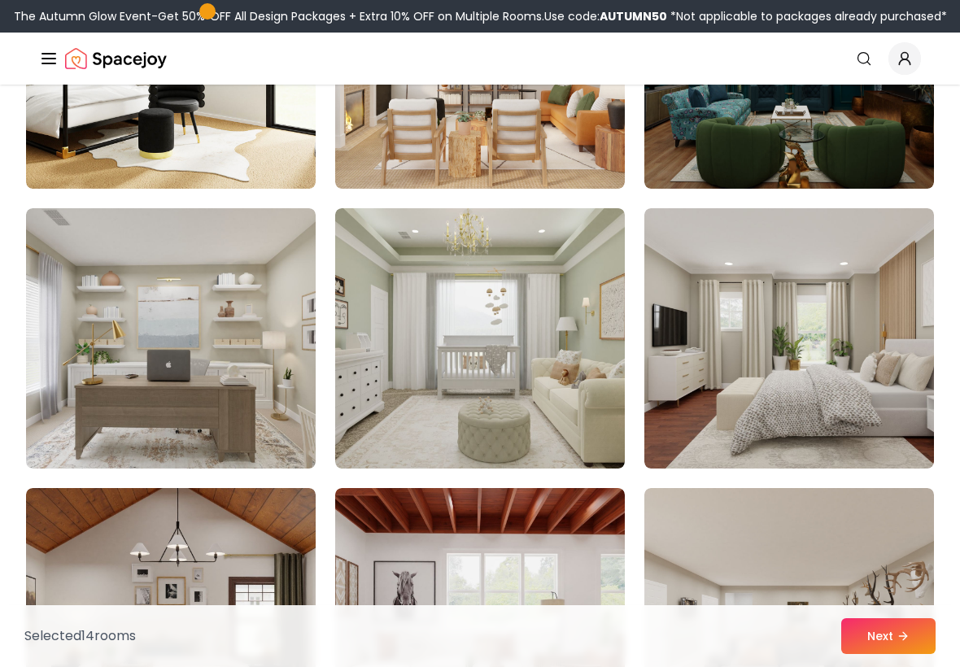
scroll to position [7550, 0]
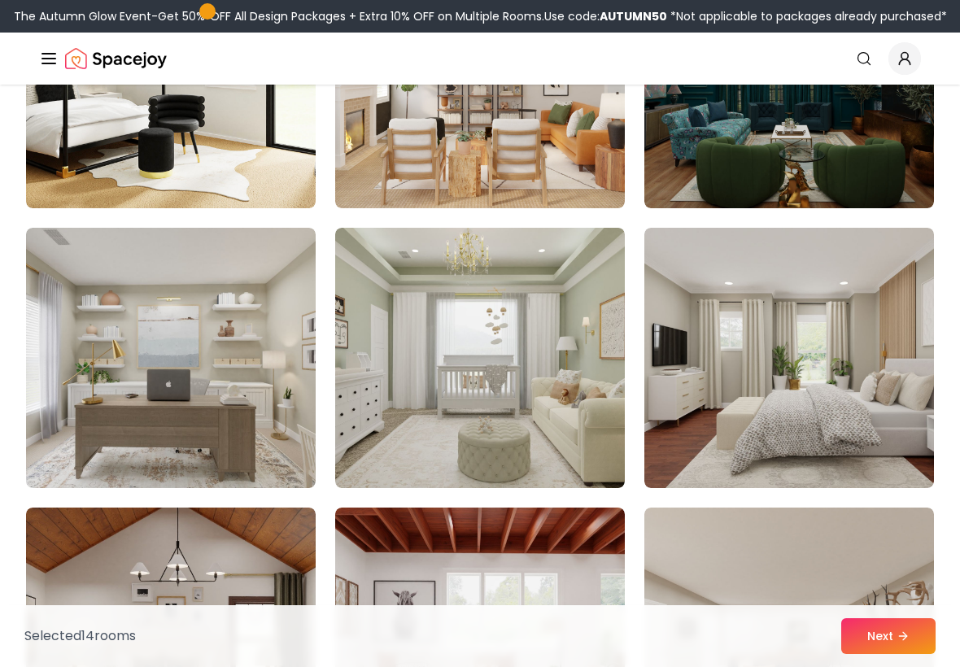
click at [586, 439] on img at bounding box center [480, 358] width 290 height 260
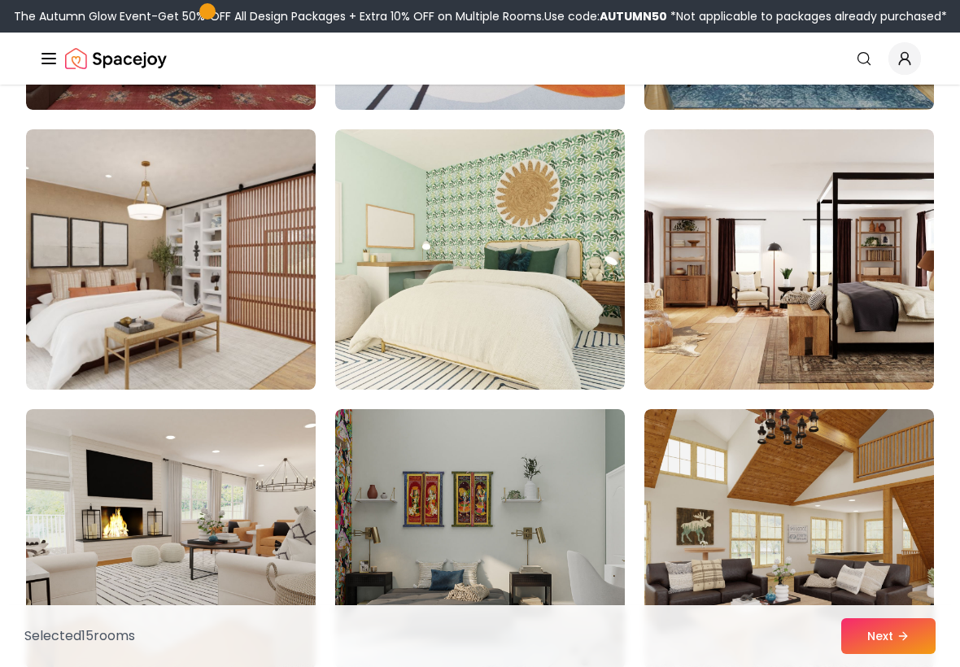
scroll to position [8914, 0]
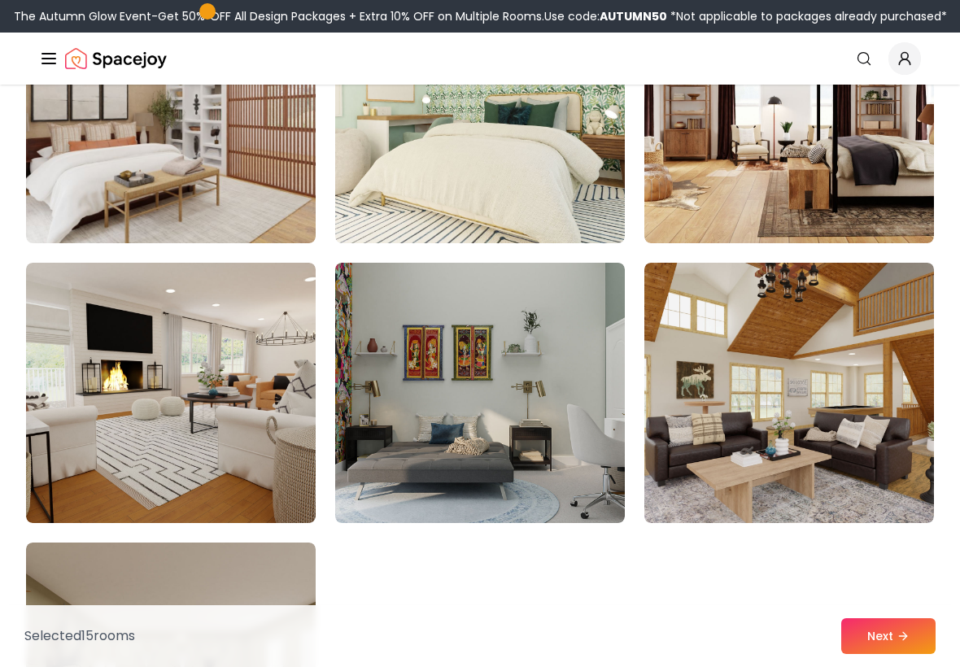
click at [908, 8] on span "*Not applicable to packages already purchased*" at bounding box center [807, 16] width 280 height 16
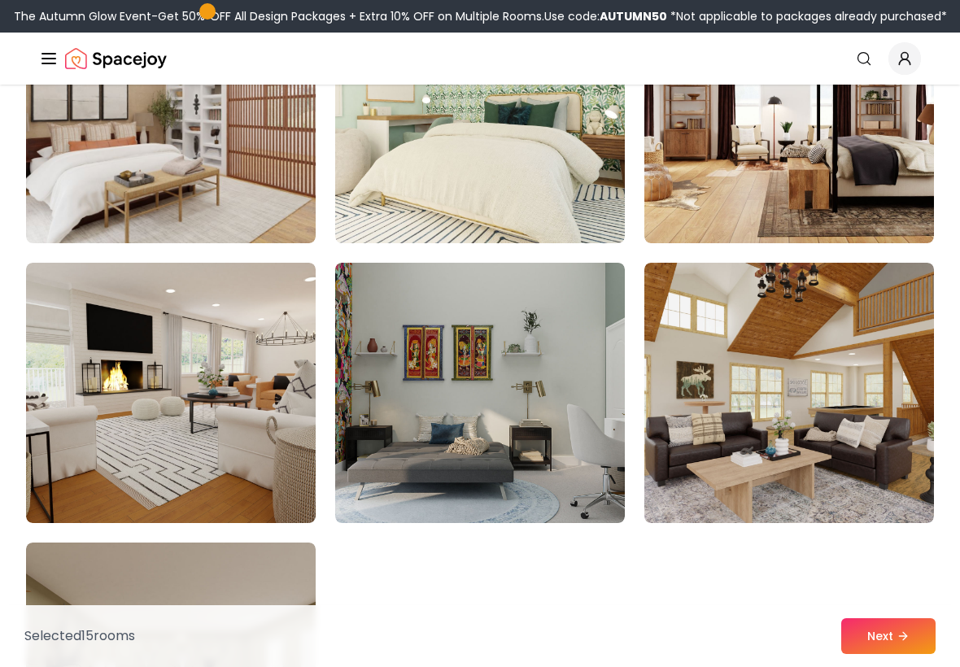
click at [860, 24] on span "*Not applicable to packages already purchased*" at bounding box center [807, 16] width 280 height 16
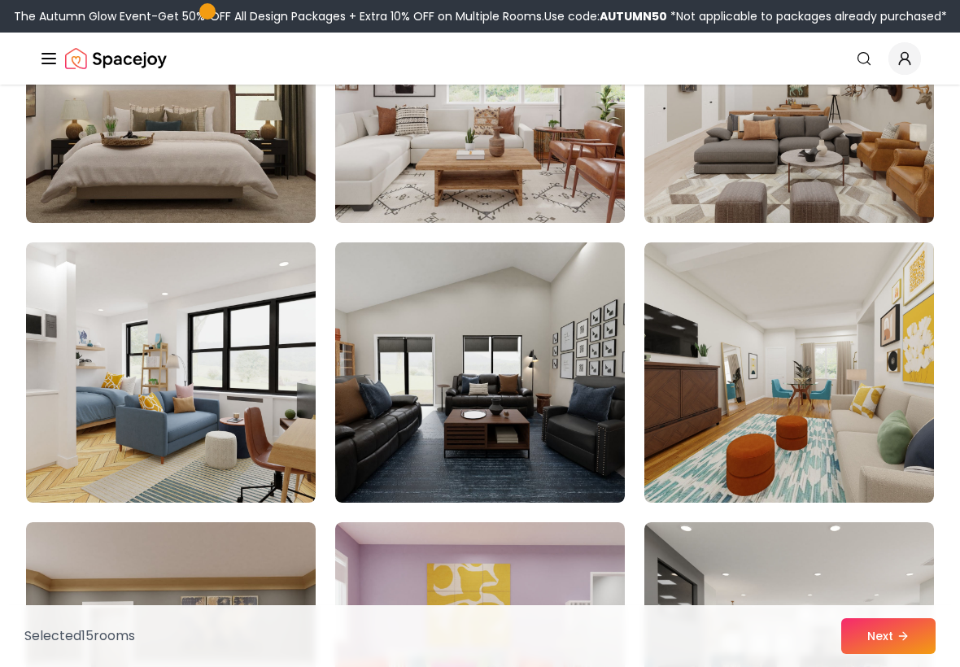
scroll to position [7946, 0]
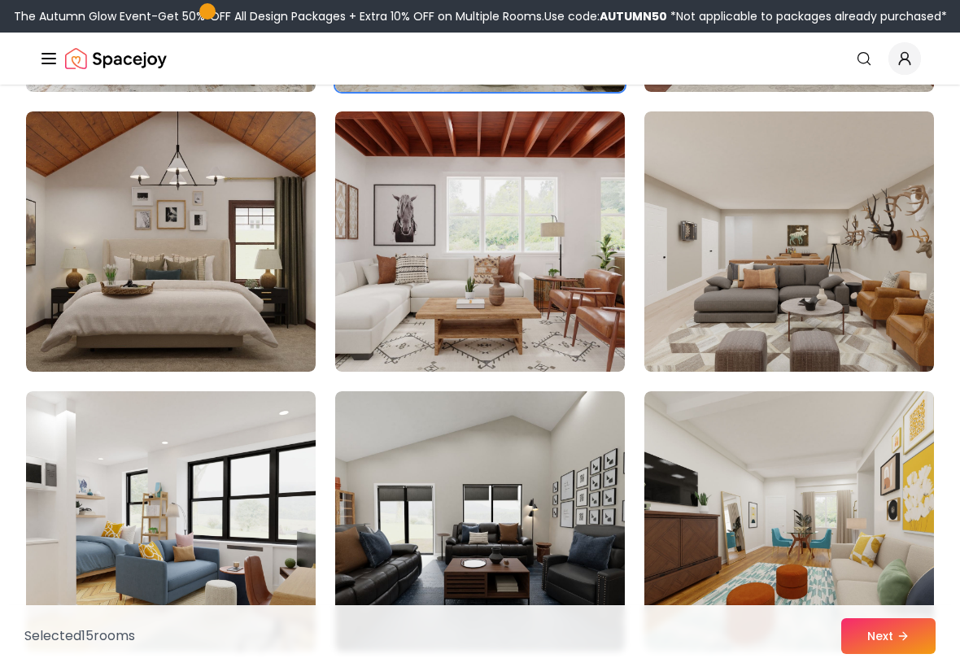
click at [41, 54] on icon "Global" at bounding box center [49, 59] width 20 height 20
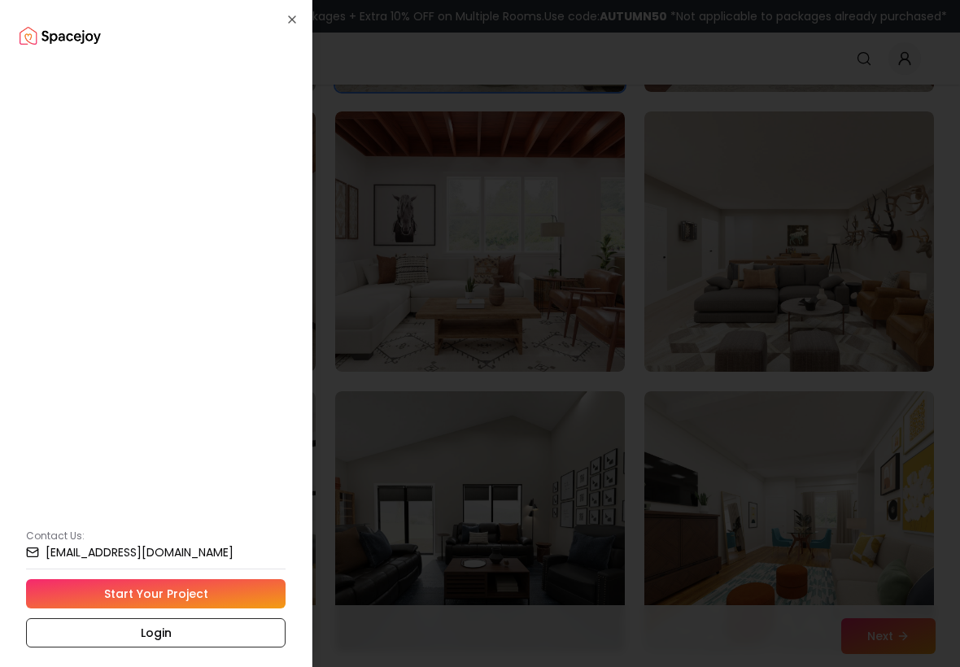
click at [40, 53] on div "How It Works Design Portfolio Pricing AI Design Shop Contact Us: hello@spacejoy…" at bounding box center [156, 333] width 312 height 667
click at [74, 162] on span "AI Design" at bounding box center [71, 161] width 51 height 16
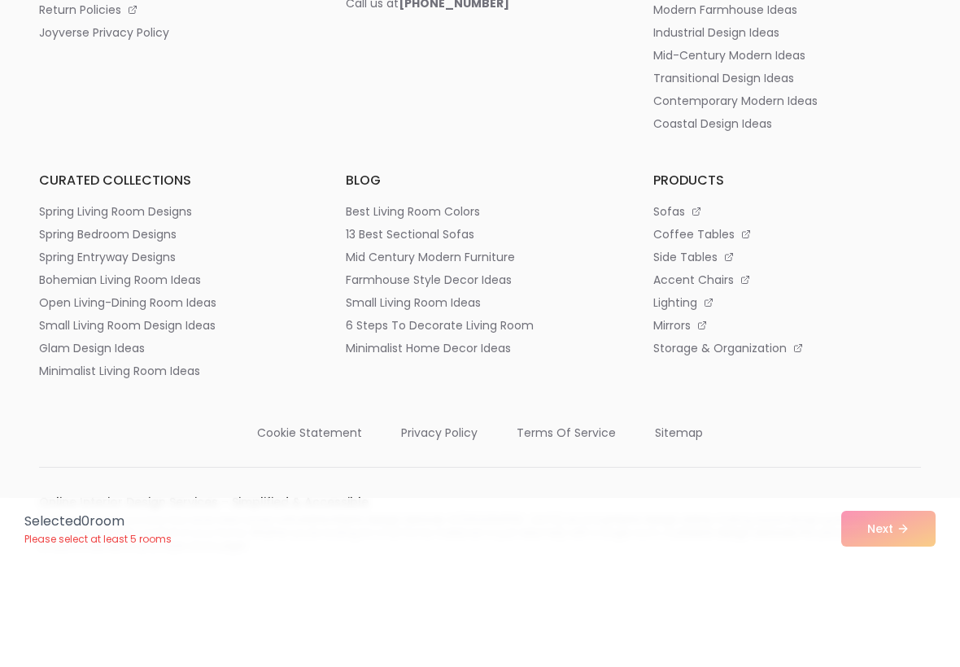
scroll to position [318, 0]
